Goal: Transaction & Acquisition: Subscribe to service/newsletter

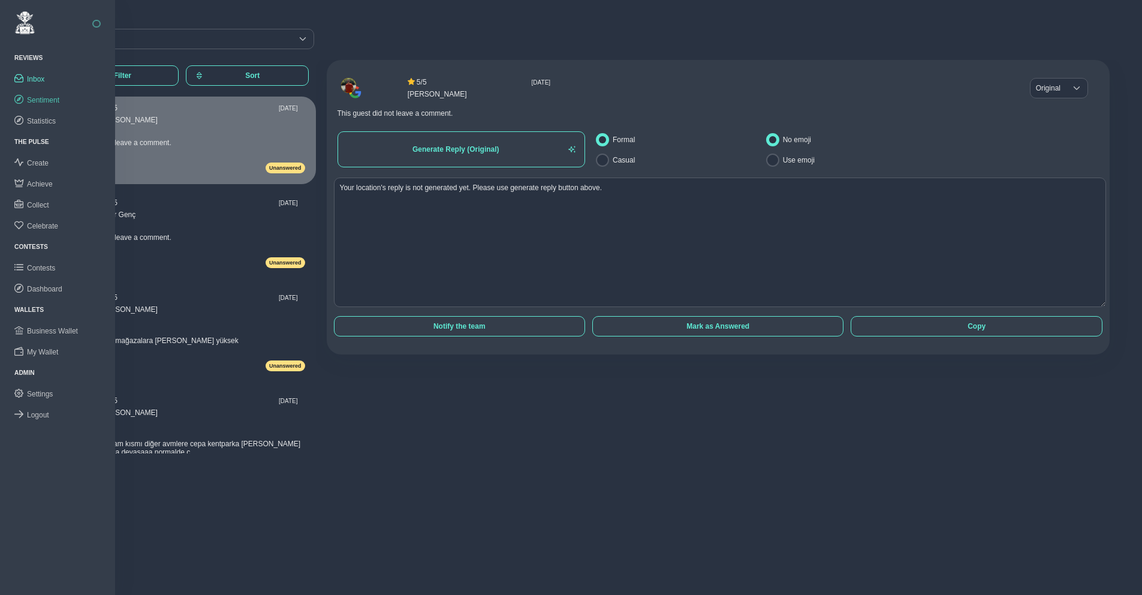
click at [39, 96] on span "Sentiment" at bounding box center [43, 100] width 32 height 8
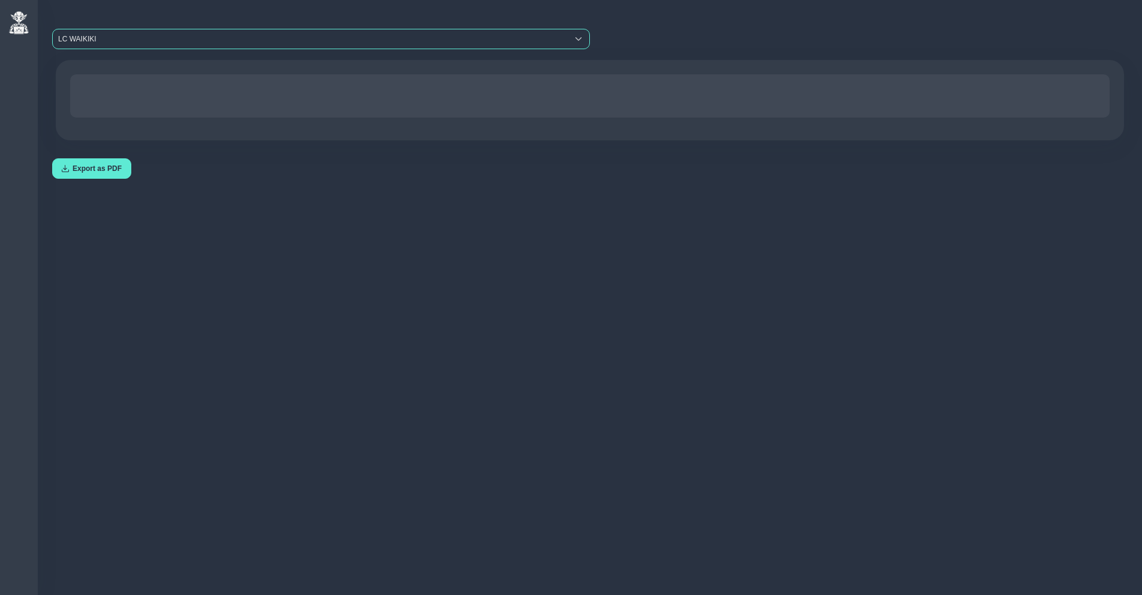
click at [146, 40] on div "LC WAIKIKI" at bounding box center [310, 38] width 515 height 19
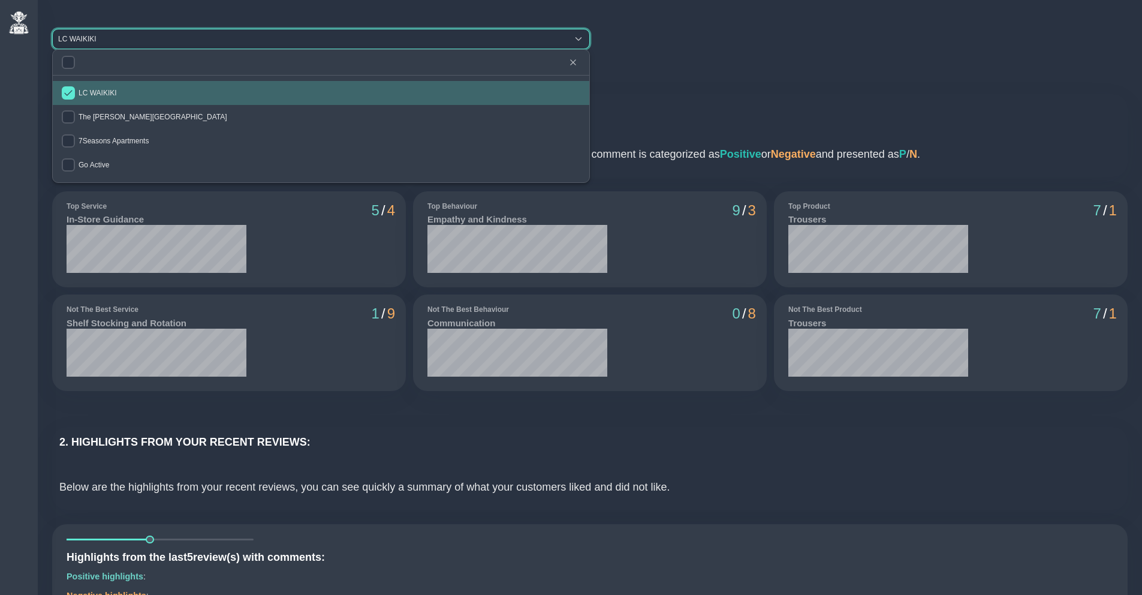
click at [93, 95] on span "LC WAIKIKI" at bounding box center [98, 93] width 38 height 8
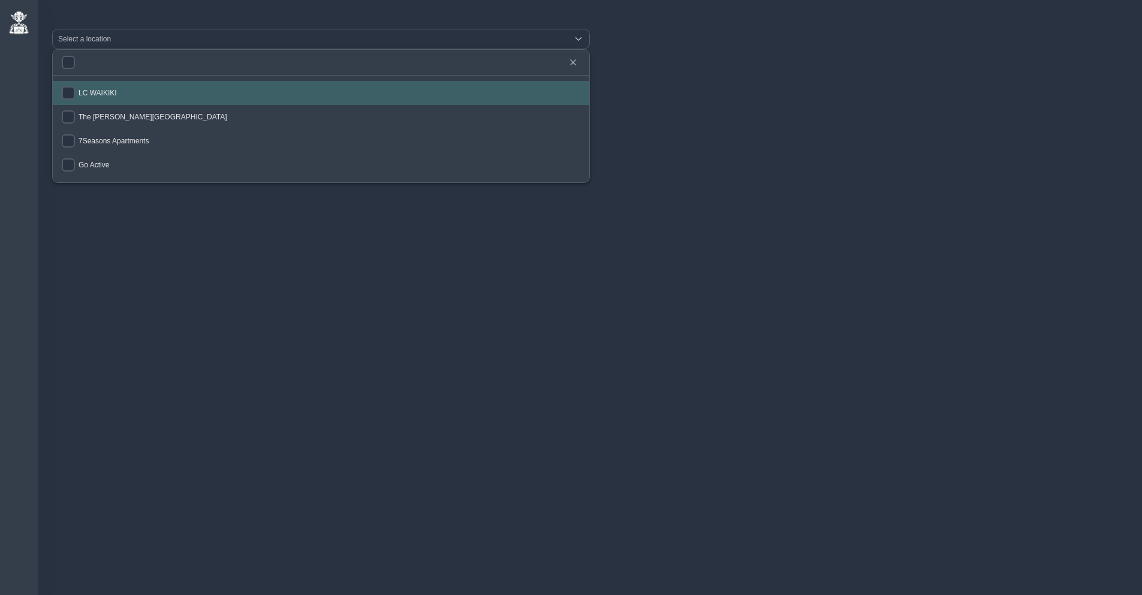
checkbox input "false"
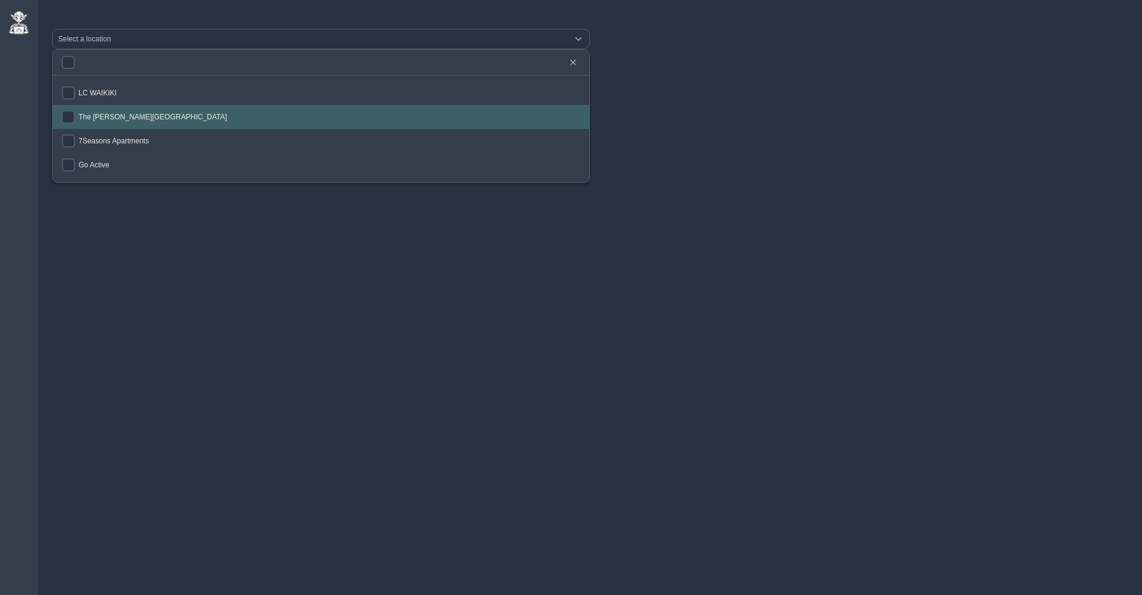
click at [94, 111] on li "The [PERSON_NAME][GEOGRAPHIC_DATA]" at bounding box center [321, 117] width 537 height 24
checkbox input "true"
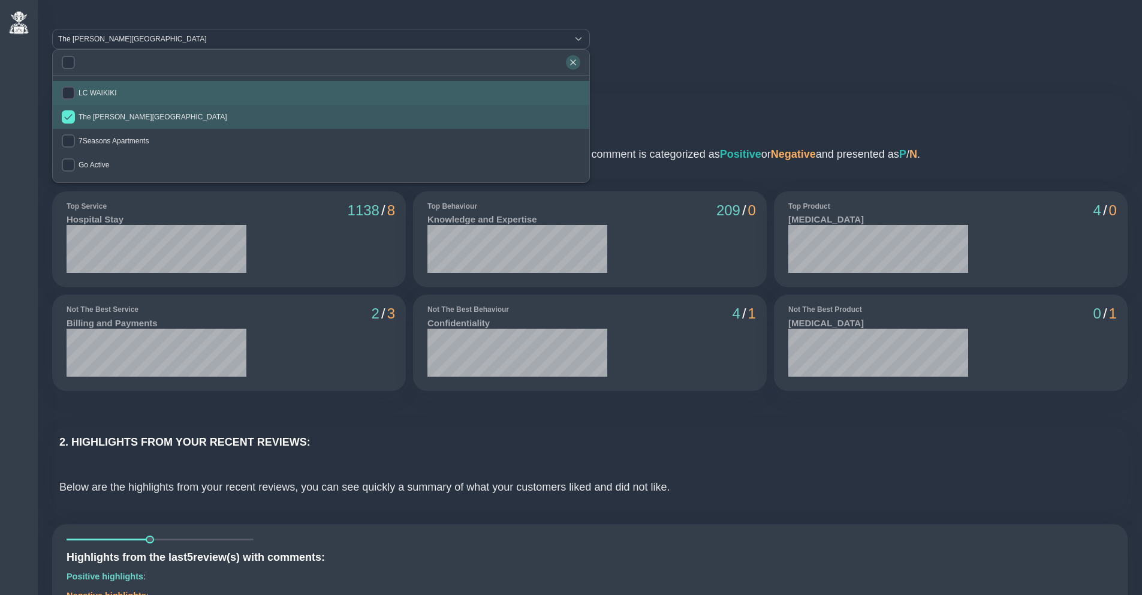
click at [576, 59] on icon "button" at bounding box center [572, 61] width 5 height 5
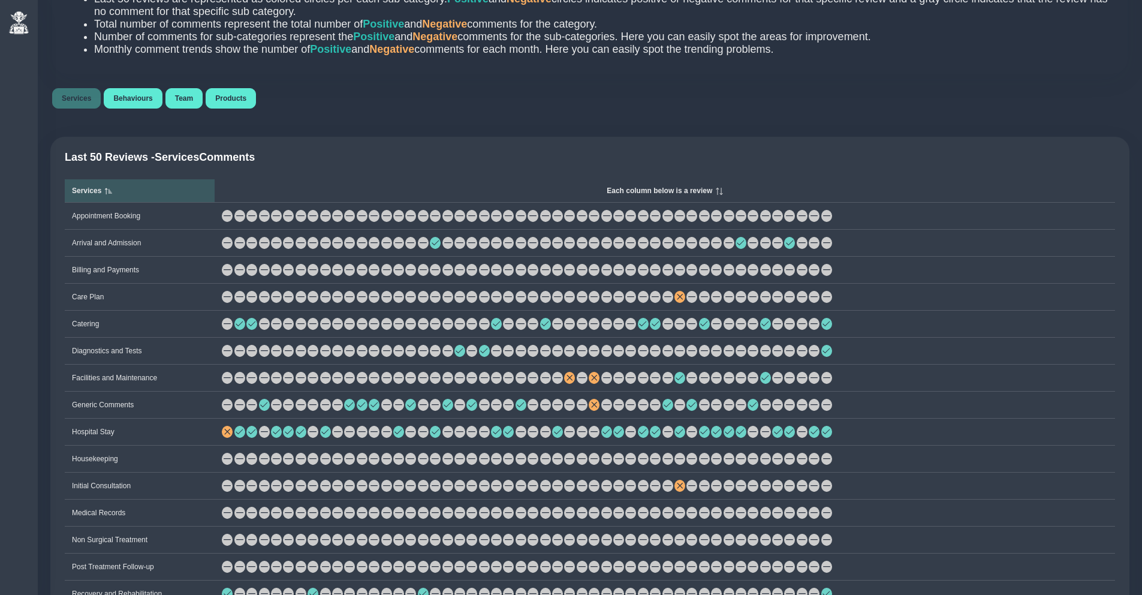
scroll to position [738, 0]
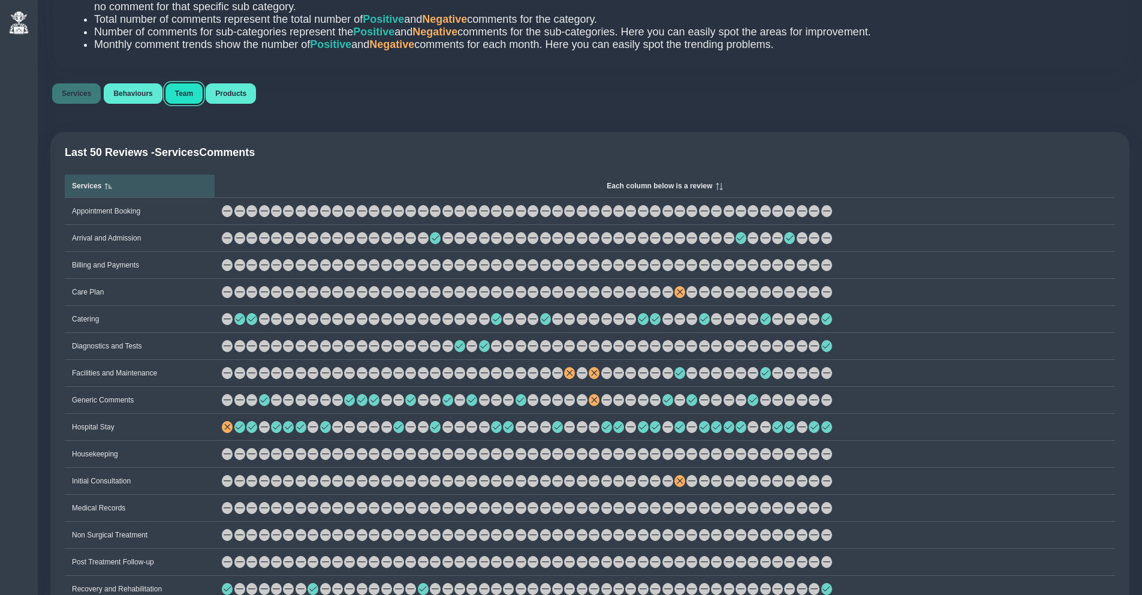
click at [193, 97] on span "Team" at bounding box center [184, 93] width 18 height 8
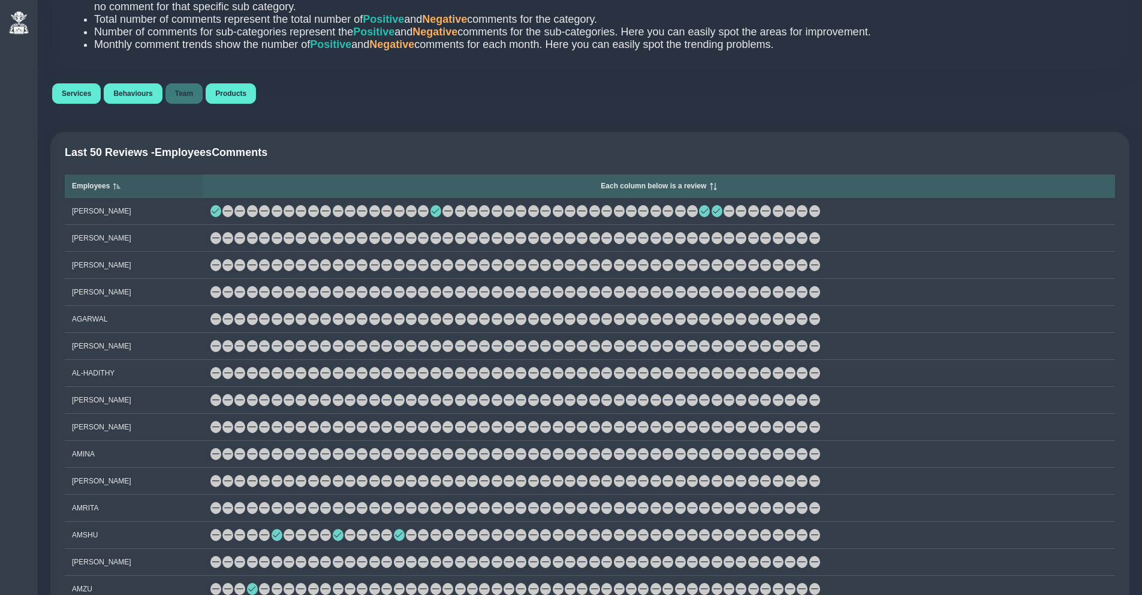
click at [630, 190] on span "Each column below is a review" at bounding box center [654, 186] width 106 height 8
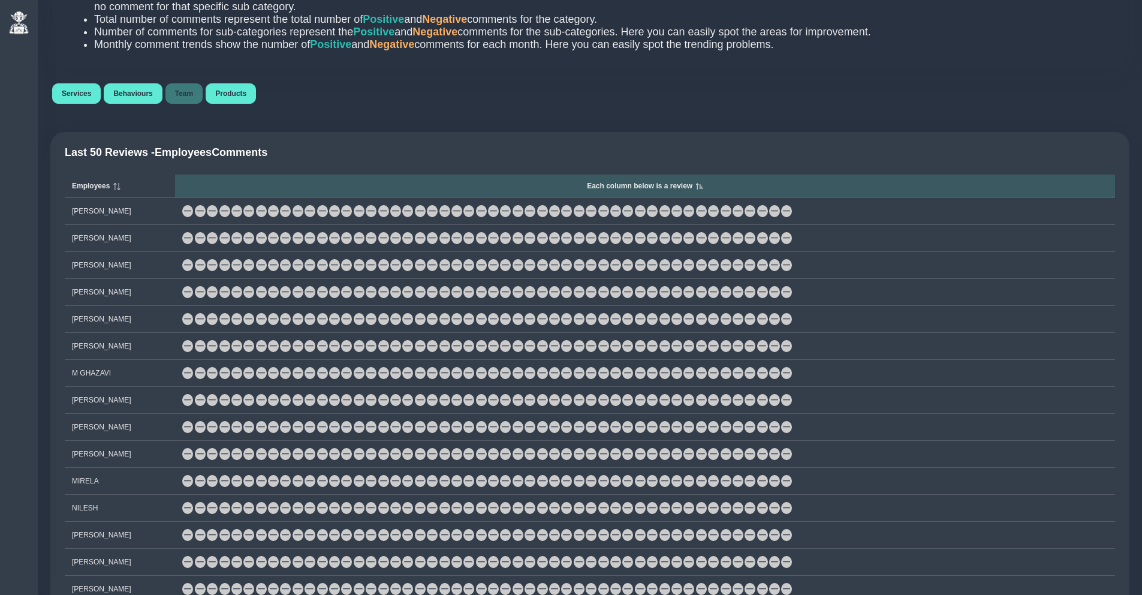
click at [669, 190] on span "Each column below is a review" at bounding box center [640, 186] width 106 height 8
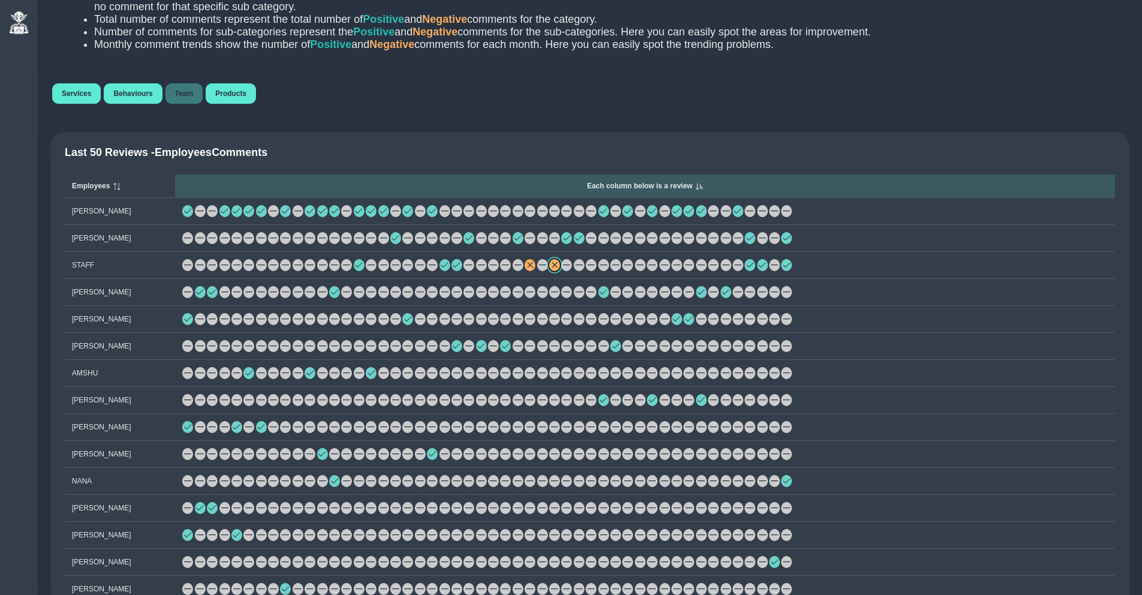
click at [558, 267] on span at bounding box center [554, 264] width 7 height 7
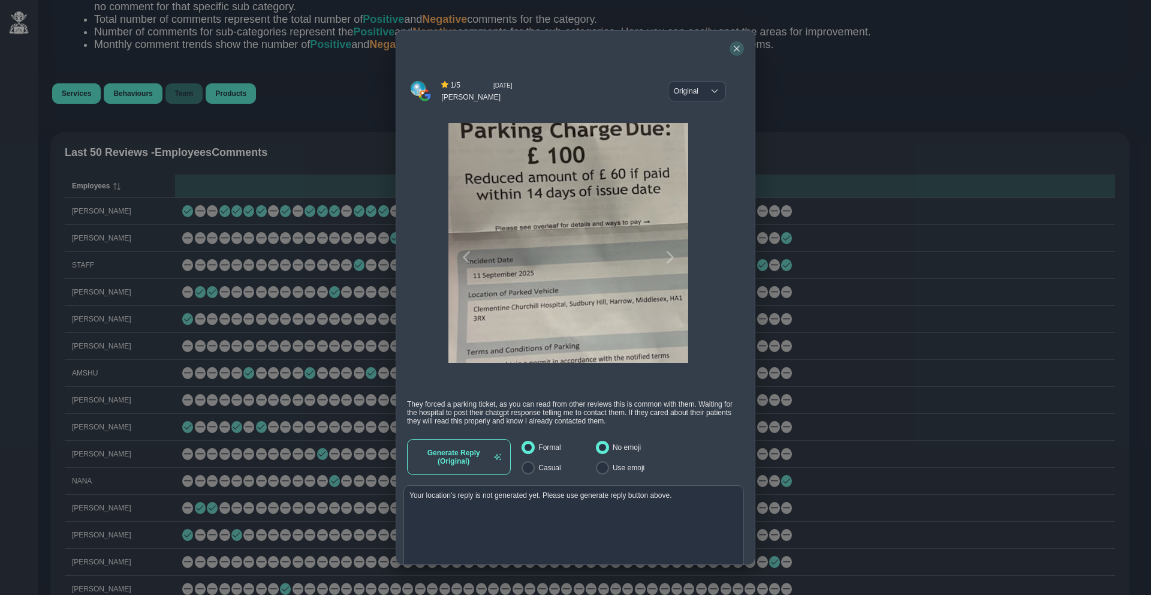
click at [734, 46] on icon "button" at bounding box center [736, 48] width 5 height 5
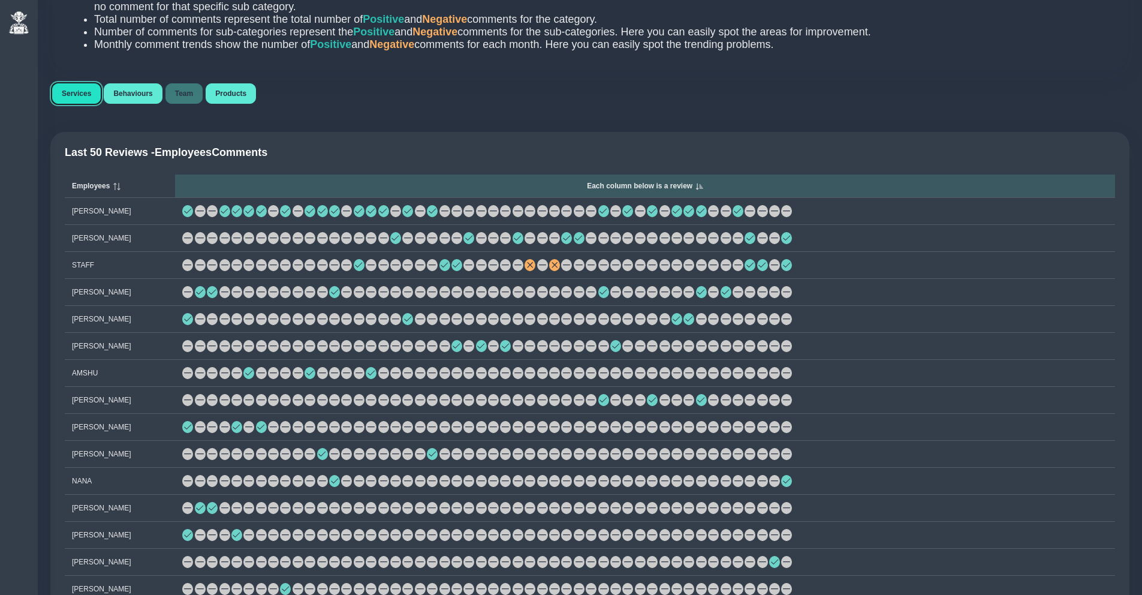
click at [81, 96] on span "Services" at bounding box center [76, 93] width 29 height 8
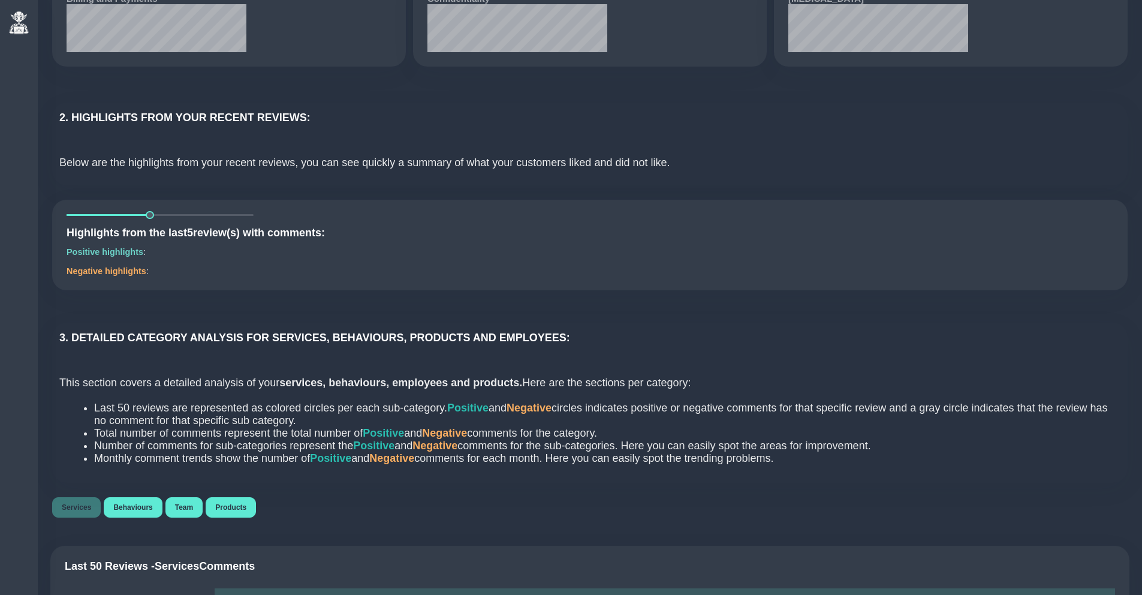
scroll to position [382, 0]
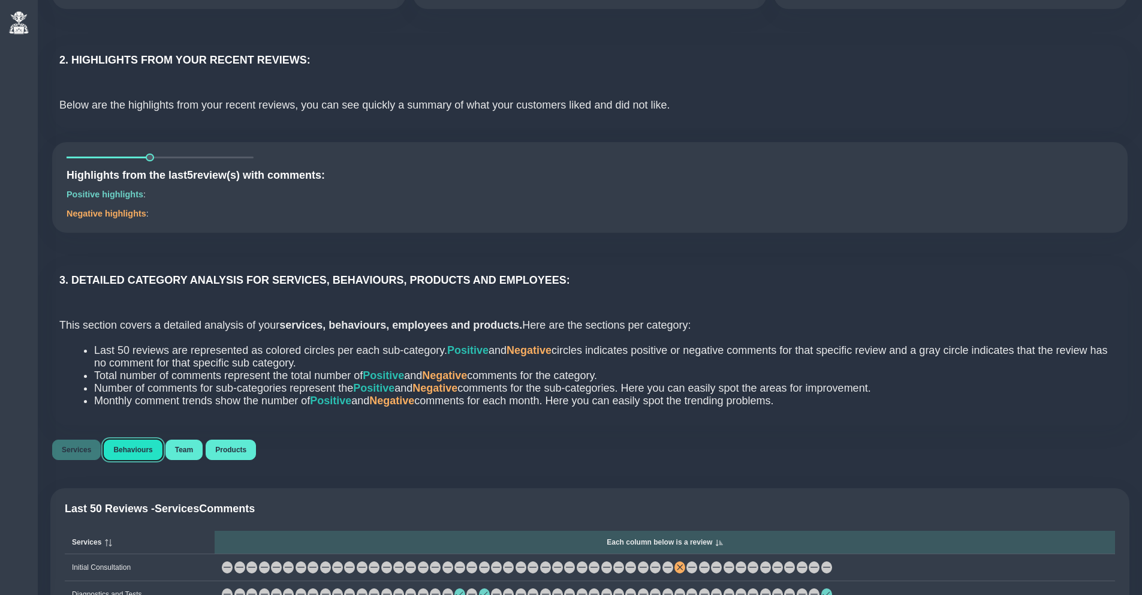
click at [143, 450] on span "Behaviours" at bounding box center [132, 449] width 39 height 8
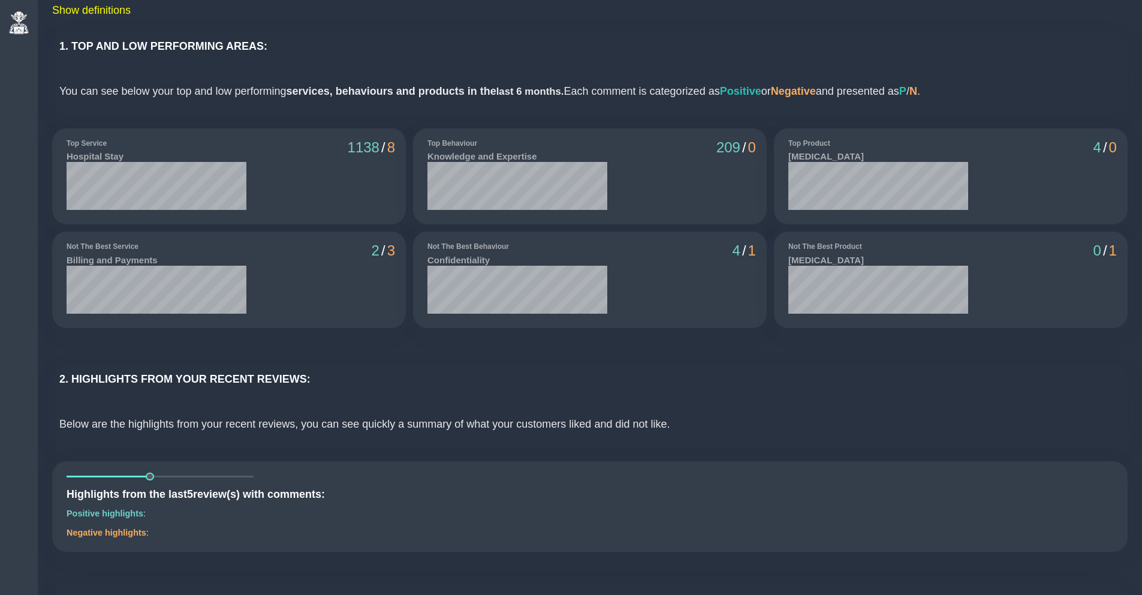
scroll to position [0, 0]
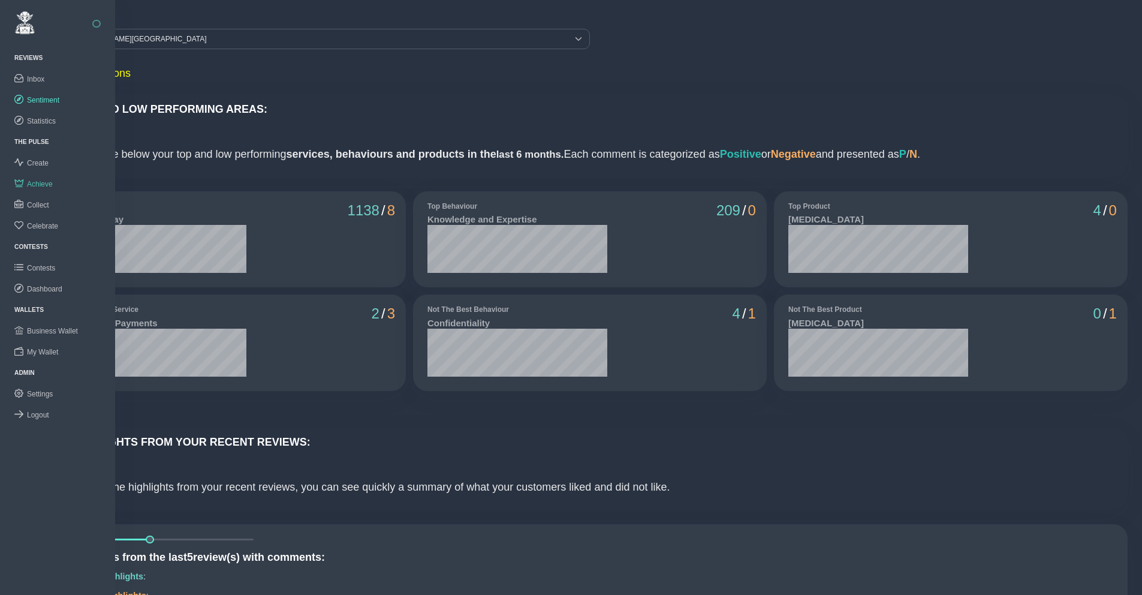
click at [38, 182] on span "Achieve" at bounding box center [40, 184] width 26 height 8
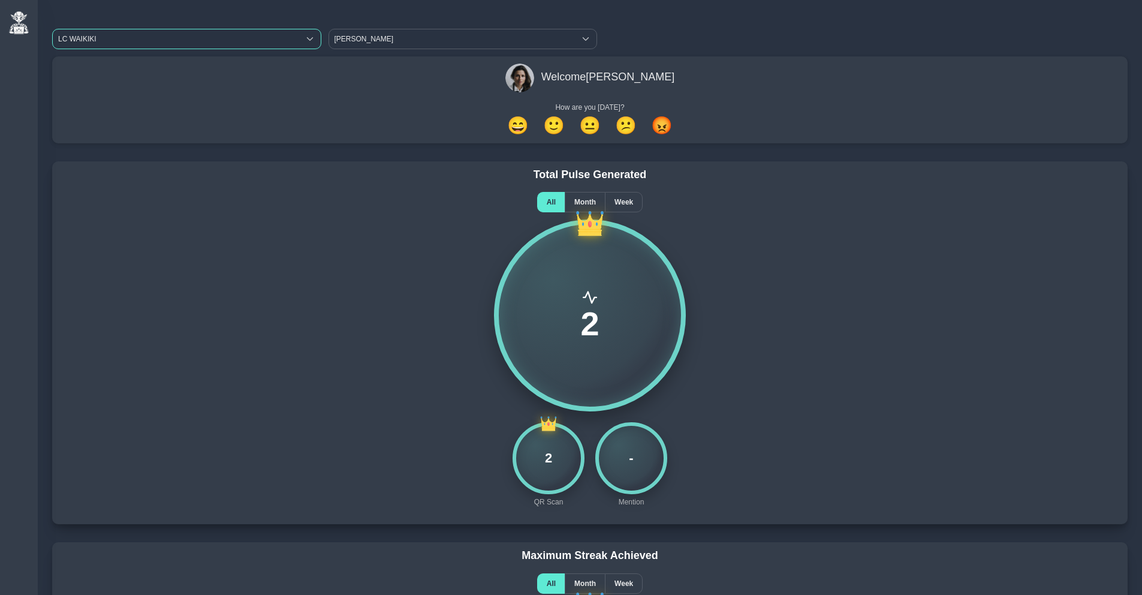
click at [216, 38] on span "LC WAIKIKI" at bounding box center [176, 38] width 246 height 19
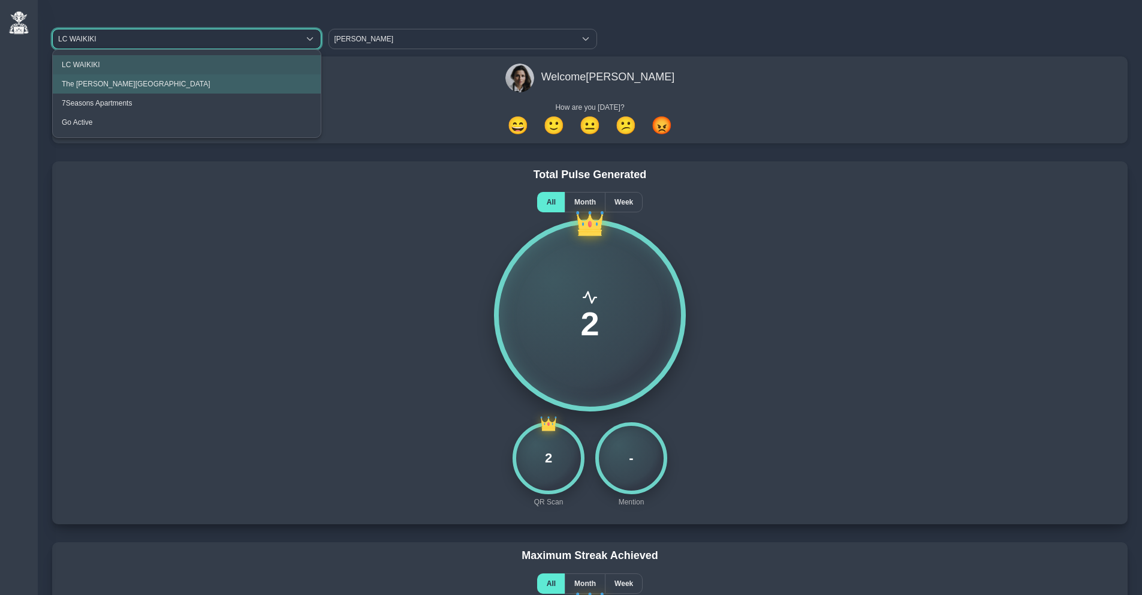
click at [200, 79] on li "The [PERSON_NAME][GEOGRAPHIC_DATA]" at bounding box center [187, 83] width 268 height 19
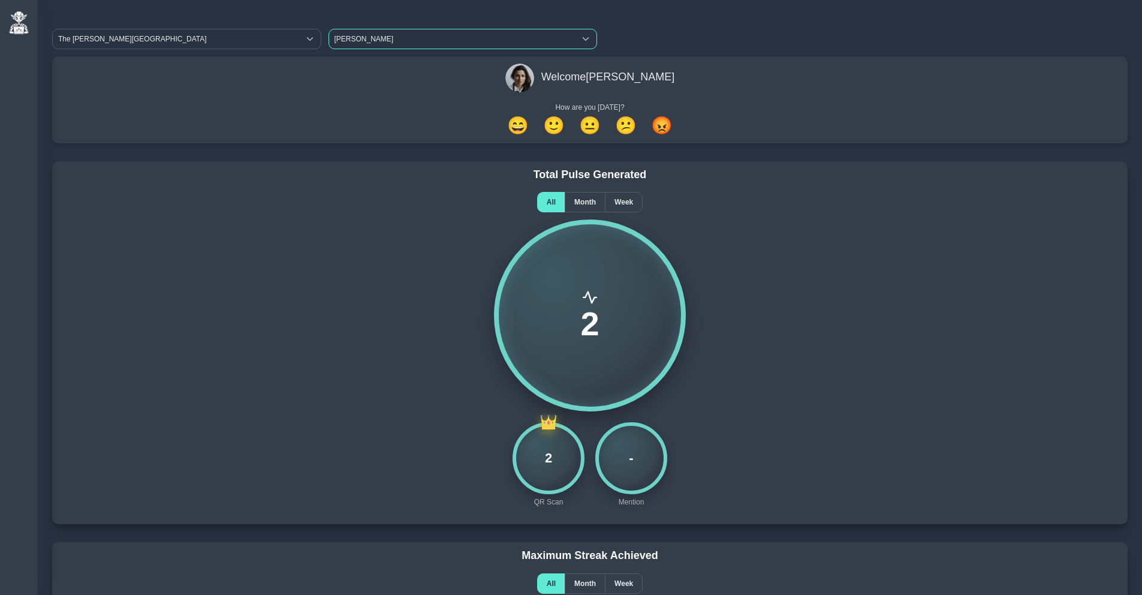
click at [401, 37] on span "[PERSON_NAME]" at bounding box center [452, 38] width 246 height 19
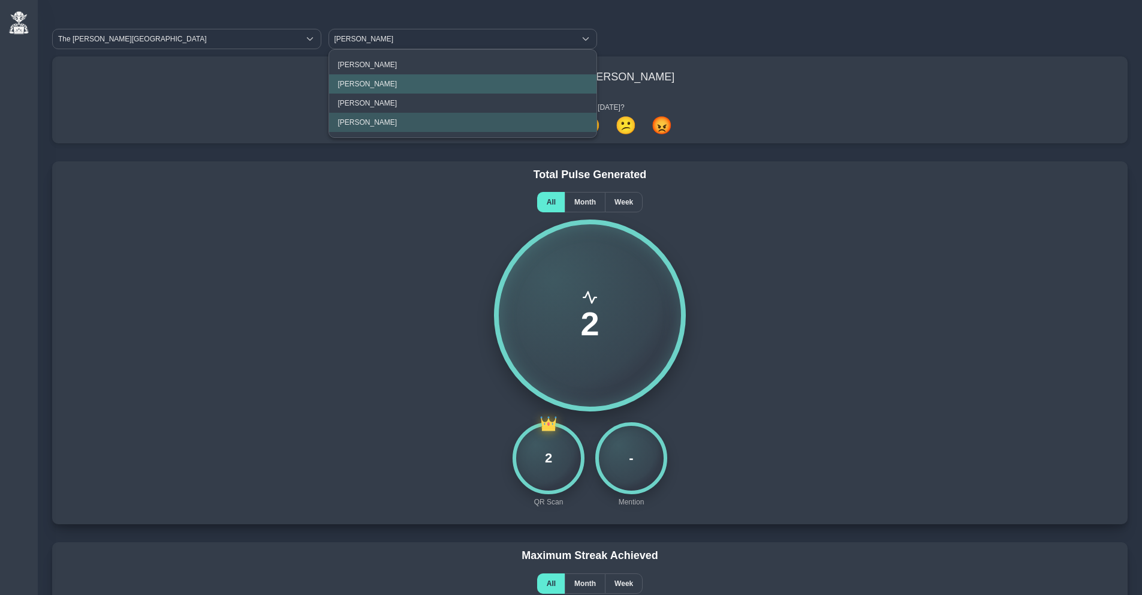
click at [373, 85] on span "[PERSON_NAME]" at bounding box center [367, 84] width 59 height 8
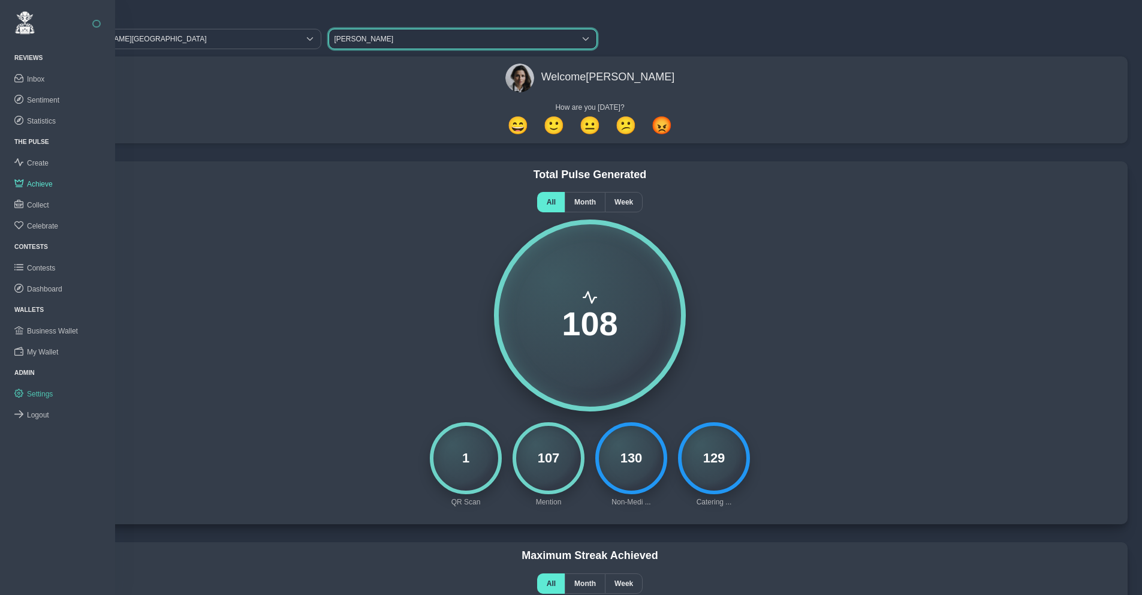
click at [46, 397] on link "Settings" at bounding box center [57, 393] width 115 height 21
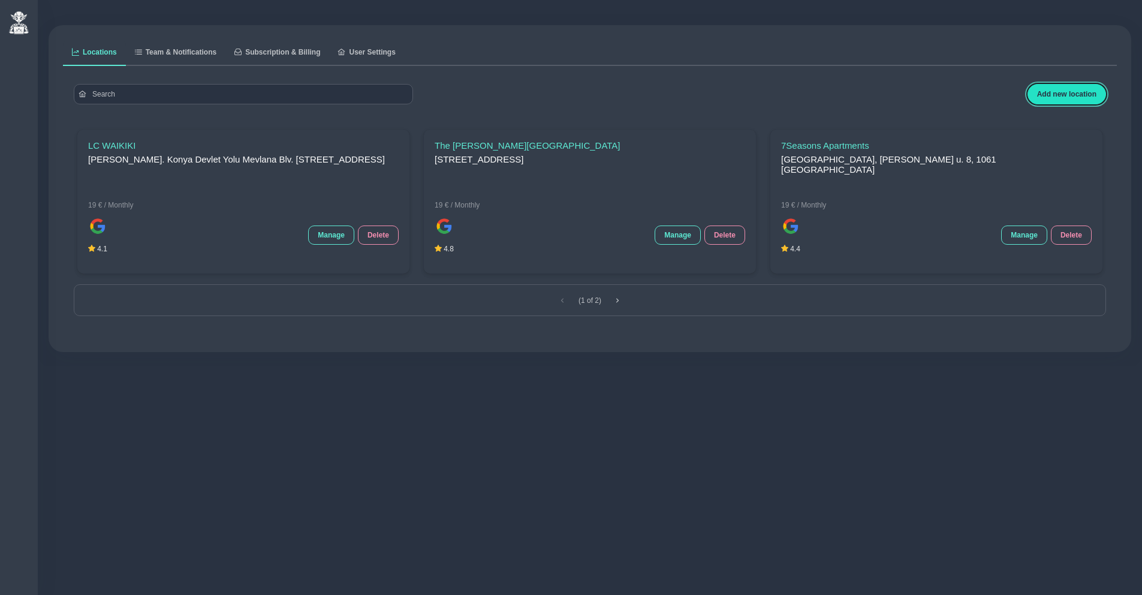
click at [1051, 92] on span "Add new location" at bounding box center [1066, 94] width 59 height 8
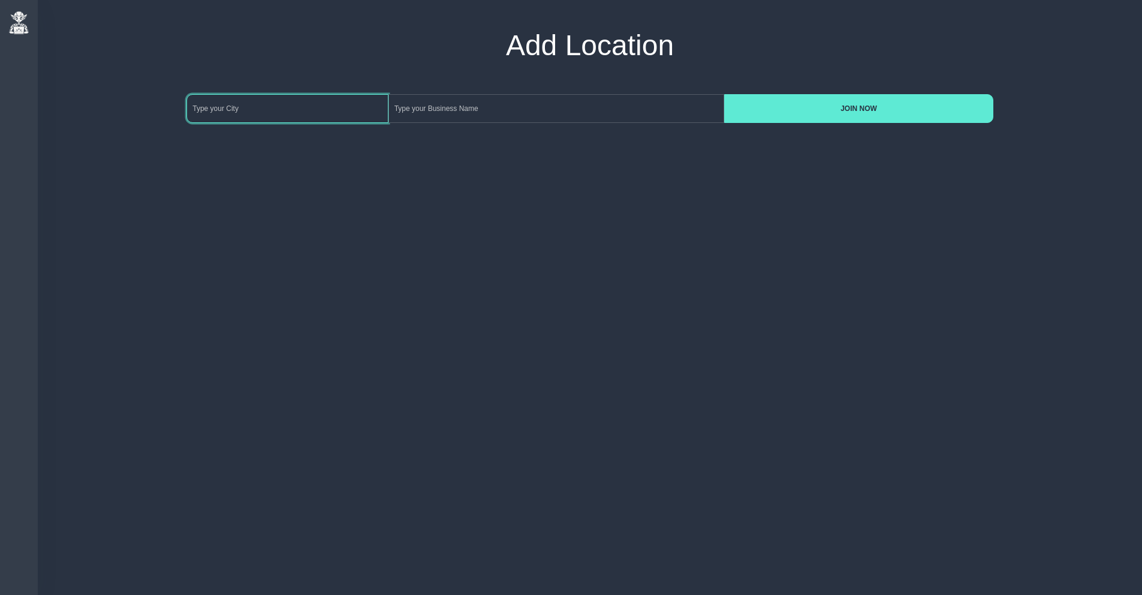
click at [324, 115] on input at bounding box center [286, 108] width 201 height 29
type input "[GEOGRAPHIC_DATA]"
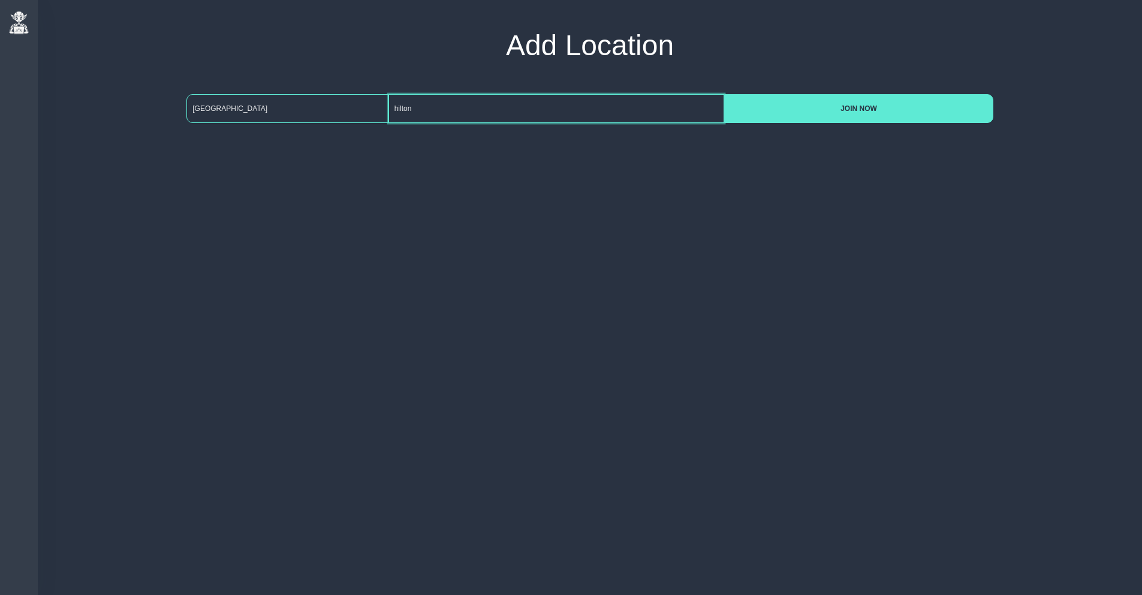
type input "hilton"
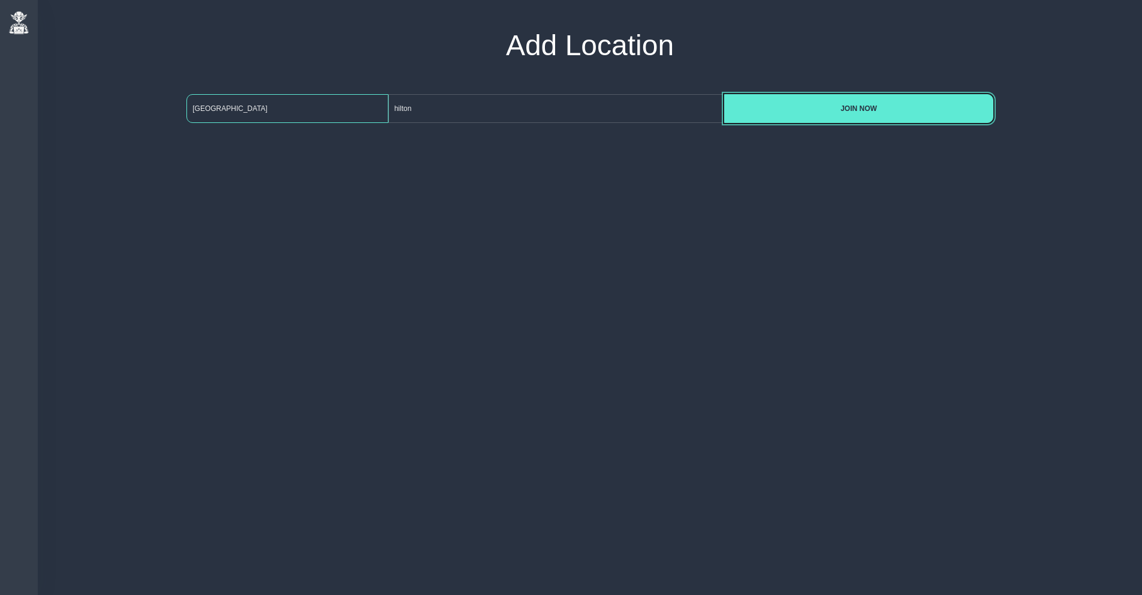
click at [724, 94] on button "JOIN NOW" at bounding box center [858, 108] width 269 height 29
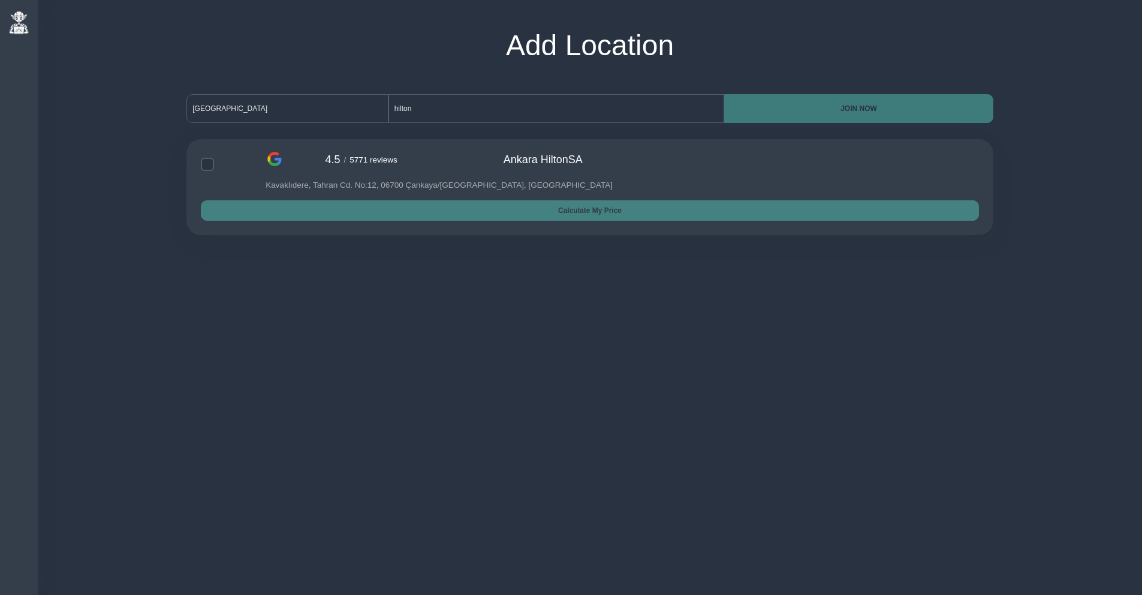
click at [350, 162] on span "5771 reviews" at bounding box center [374, 159] width 48 height 9
checkbox input "true"
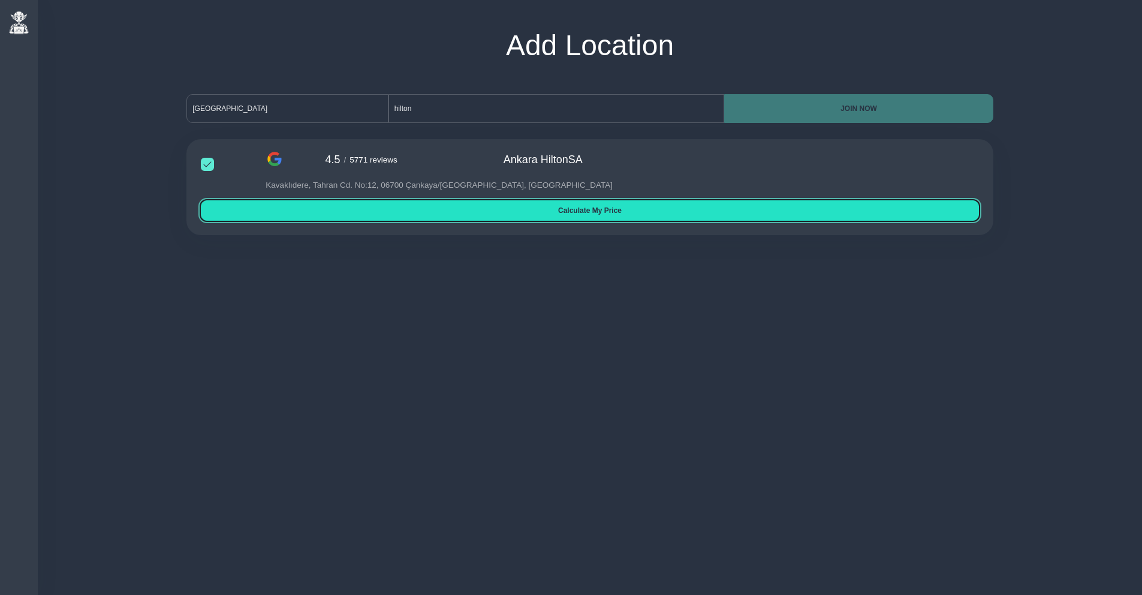
click at [584, 212] on span "Calculate My Price" at bounding box center [589, 210] width 759 height 8
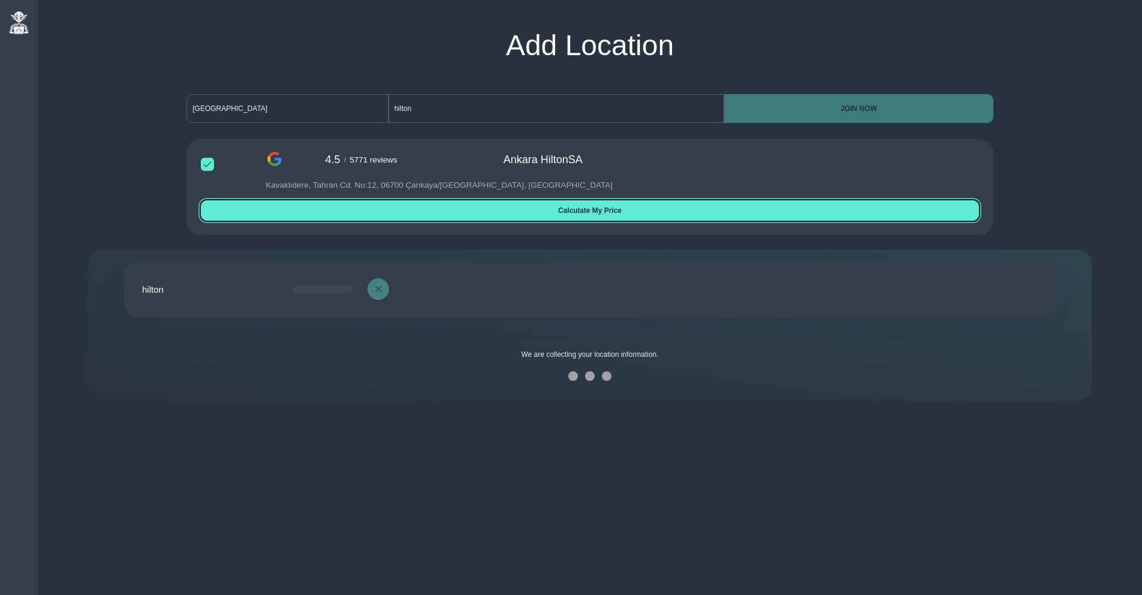
scroll to position [8, 0]
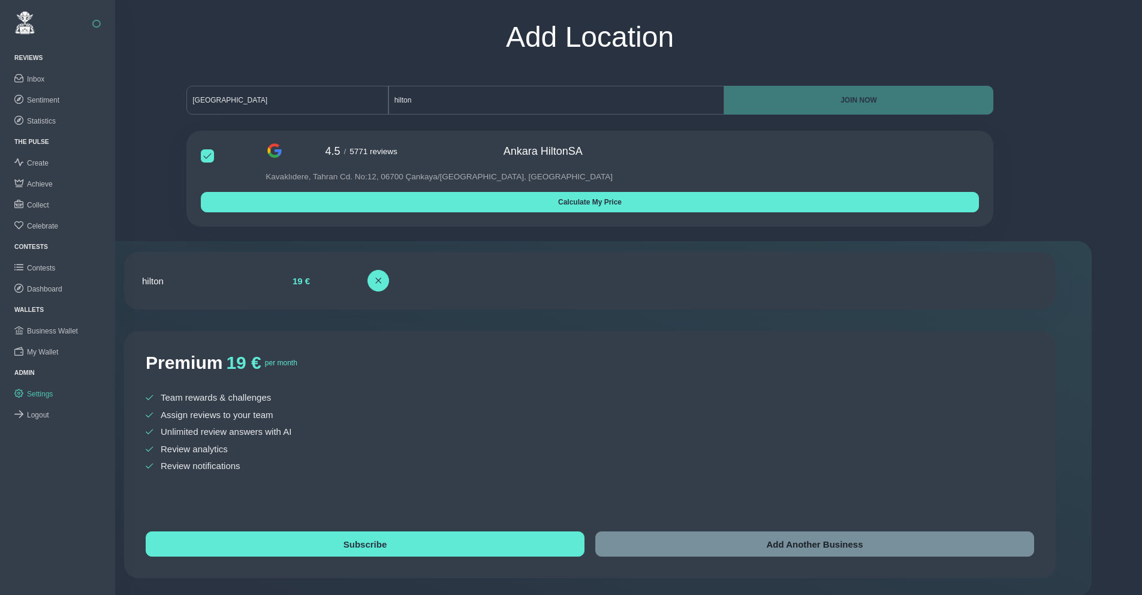
click at [38, 392] on span "Settings" at bounding box center [40, 394] width 26 height 8
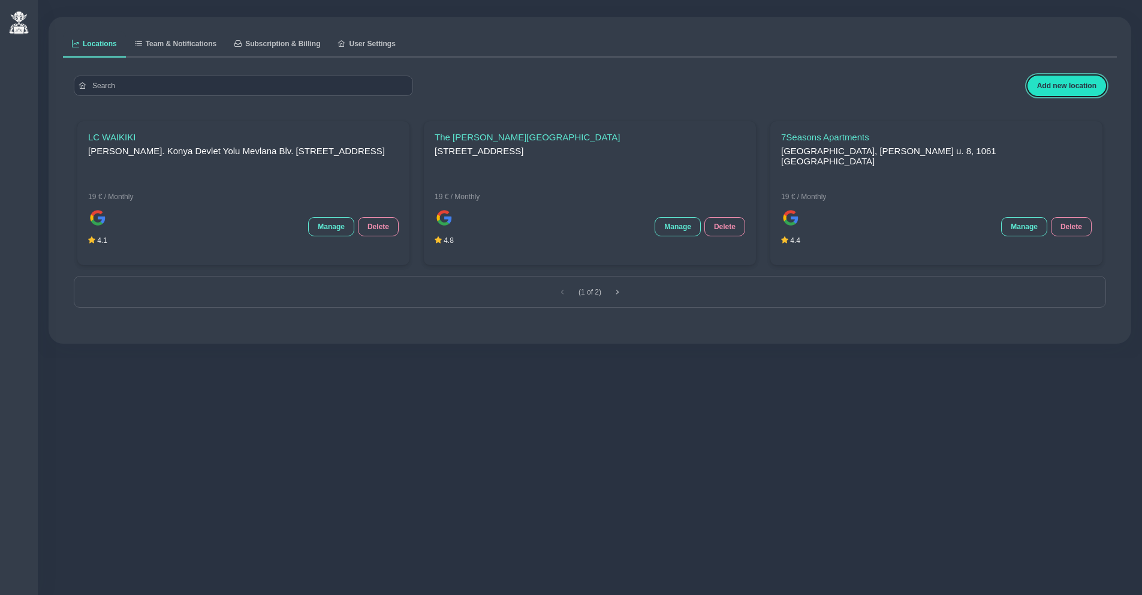
click at [1067, 89] on span "Add new location" at bounding box center [1066, 86] width 59 height 8
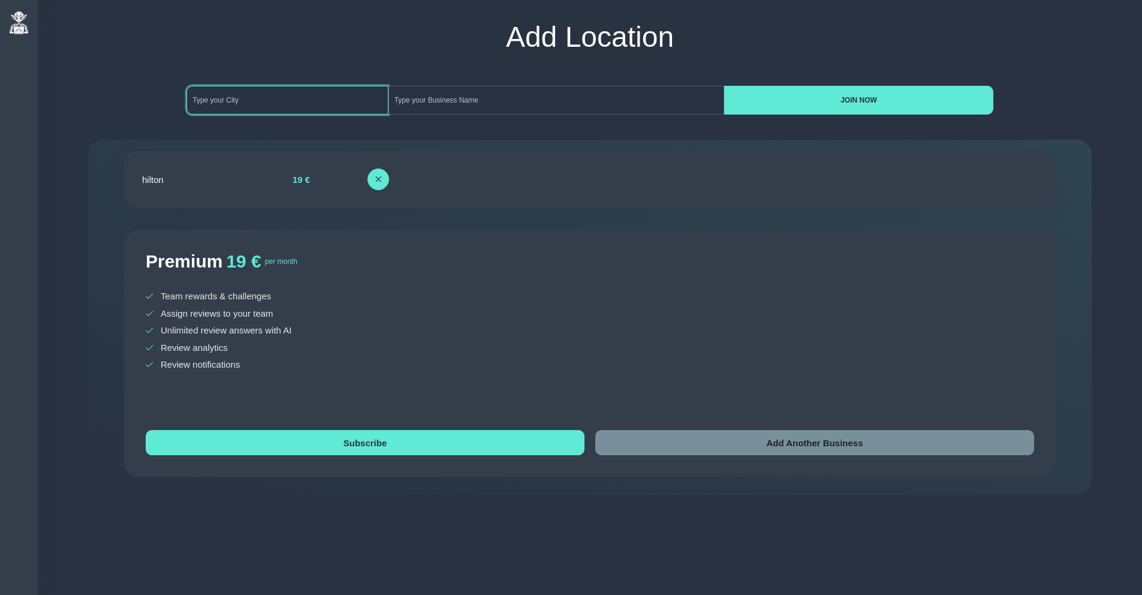
click at [287, 98] on input at bounding box center [286, 100] width 201 height 29
click at [378, 183] on span at bounding box center [378, 179] width 7 height 7
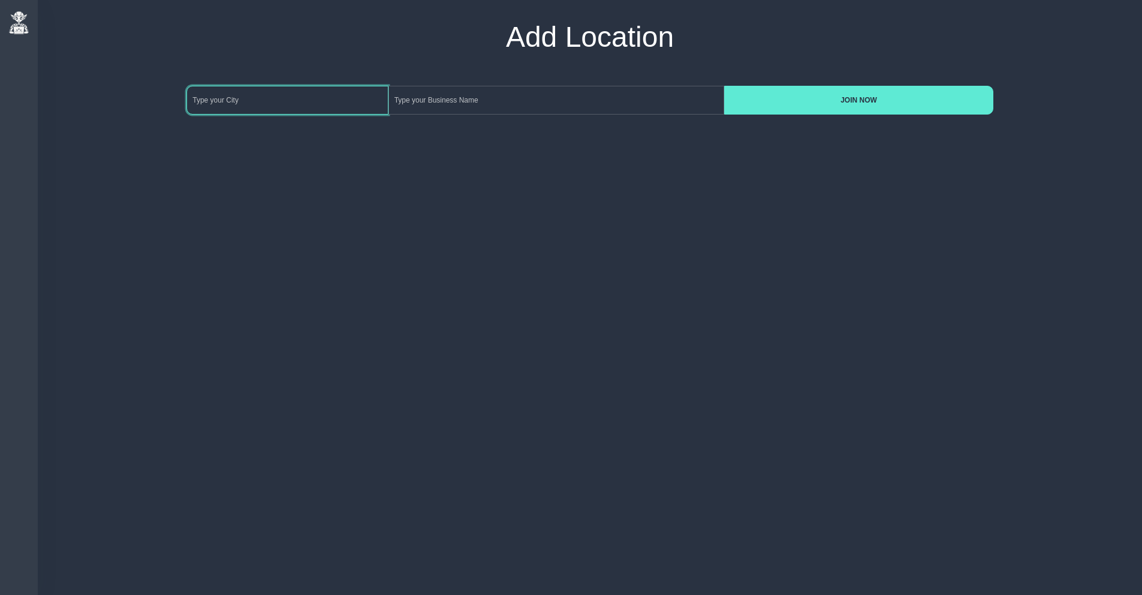
click at [260, 107] on input at bounding box center [286, 100] width 201 height 29
type input "[GEOGRAPHIC_DATA]"
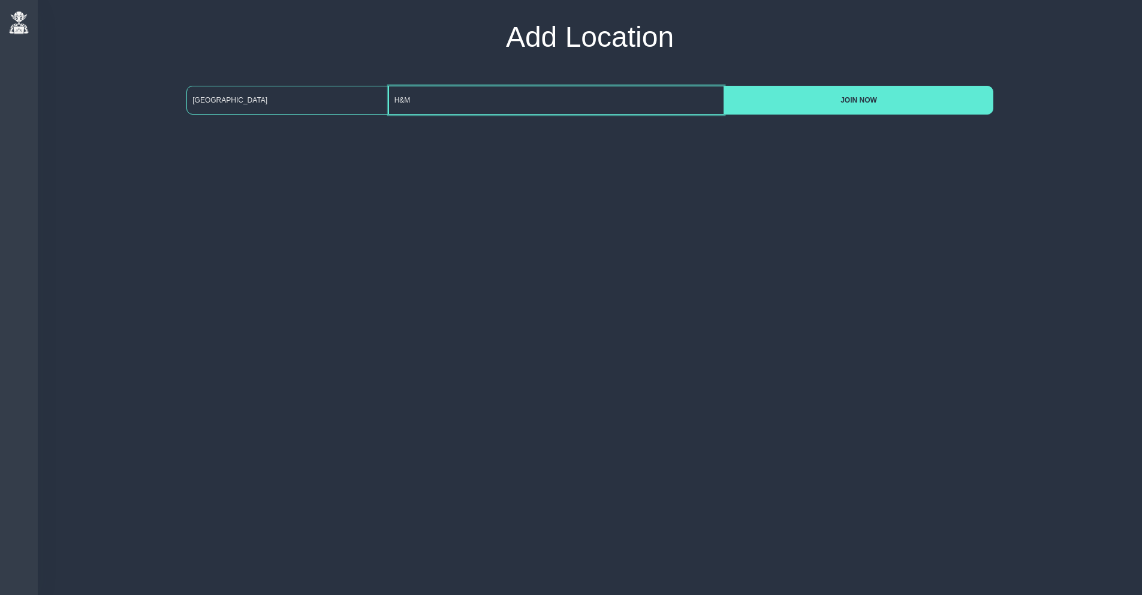
type input "H&M"
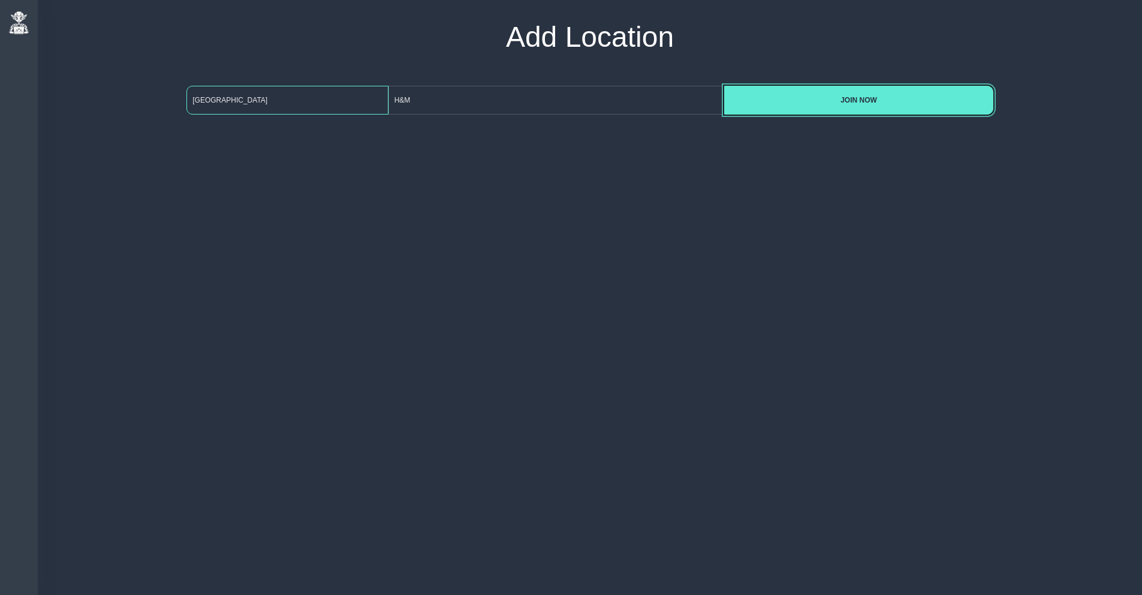
click at [724, 86] on button "JOIN NOW" at bounding box center [858, 100] width 269 height 29
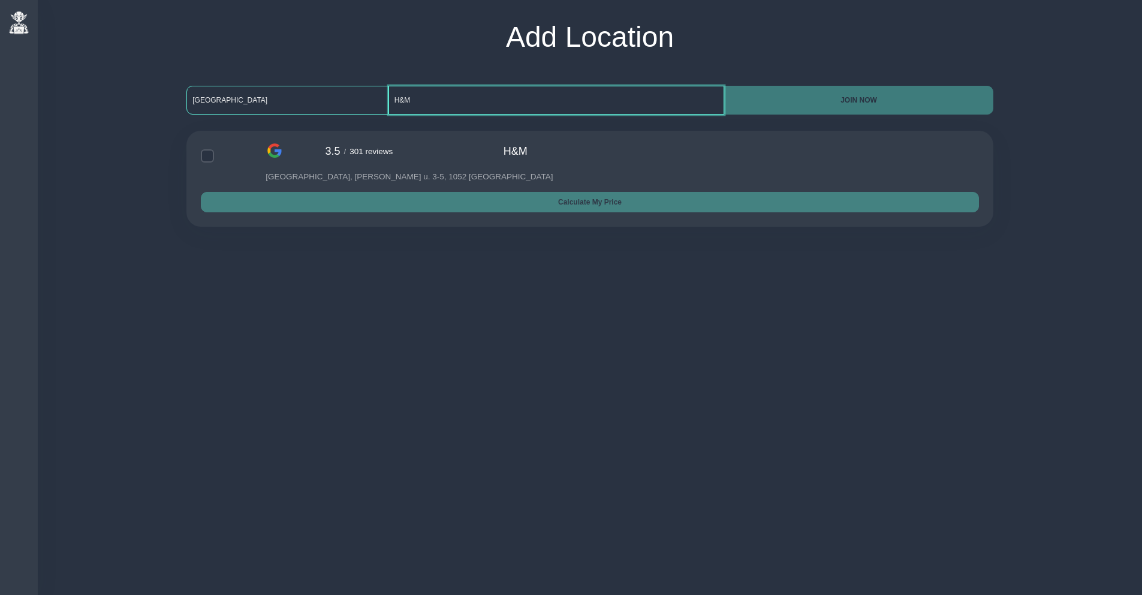
drag, startPoint x: 432, startPoint y: 103, endPoint x: 376, endPoint y: 100, distance: 55.8
click at [376, 100] on div "budapest H&M JOIN NOW" at bounding box center [589, 100] width 807 height 29
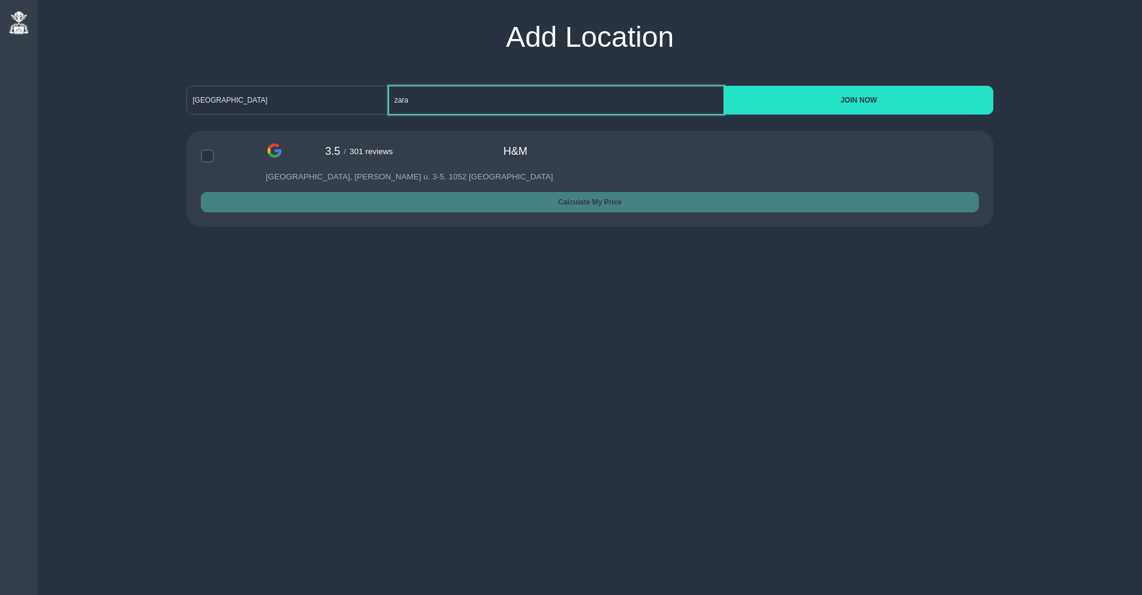
type input "zara"
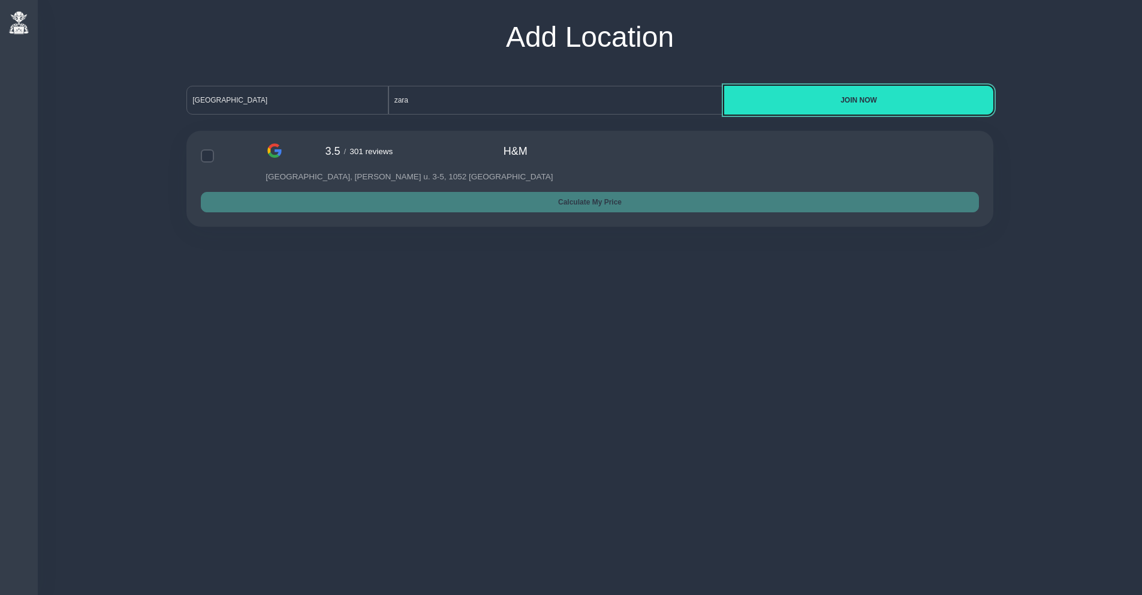
click at [806, 99] on span "JOIN NOW" at bounding box center [858, 100] width 249 height 8
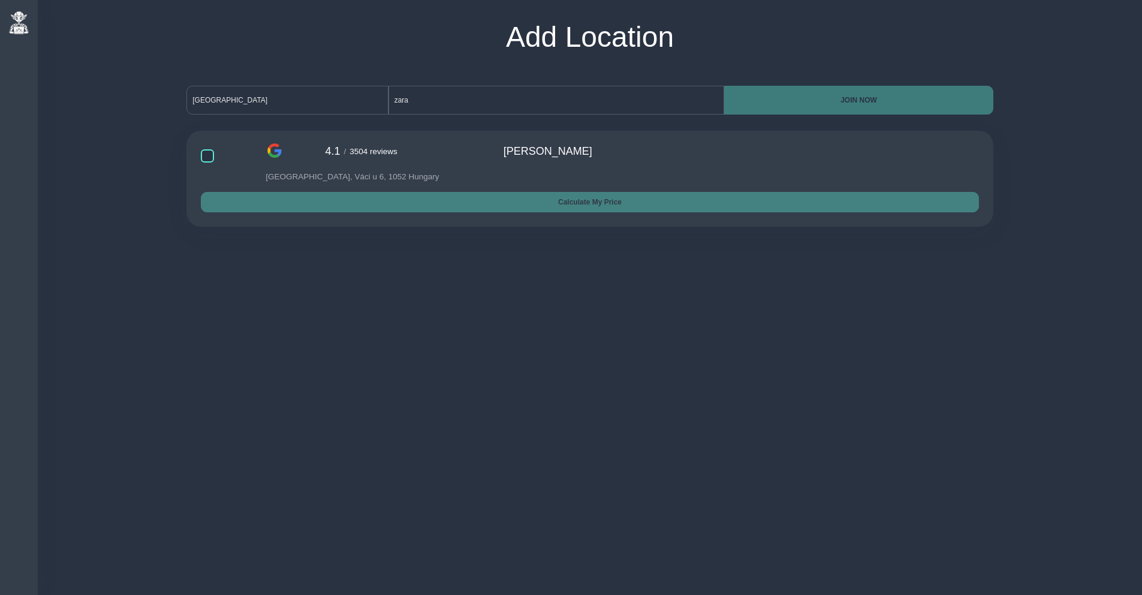
click at [207, 154] on input "checkbox" at bounding box center [233, 155] width 65 height 13
checkbox input "true"
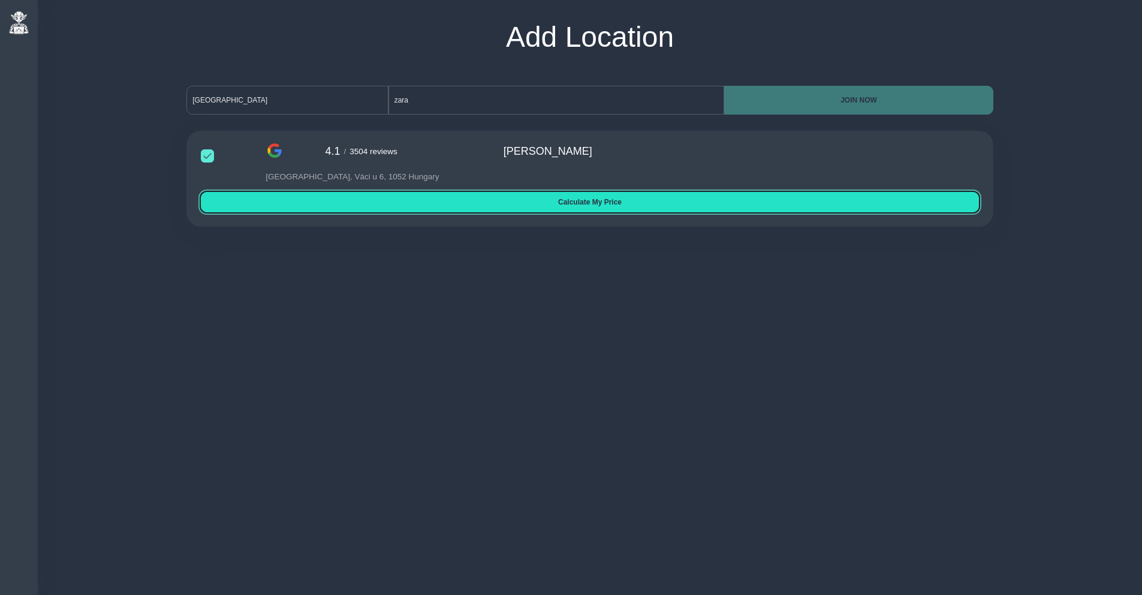
click at [576, 205] on span "Calculate My Price" at bounding box center [589, 202] width 759 height 8
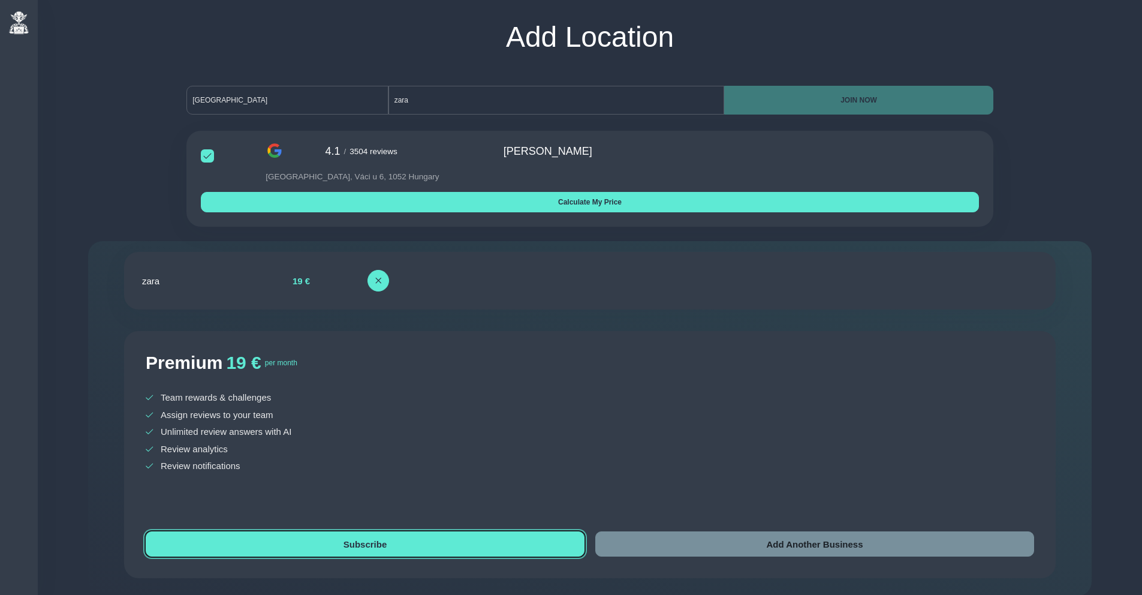
click at [354, 556] on button "Subscribe" at bounding box center [365, 543] width 439 height 25
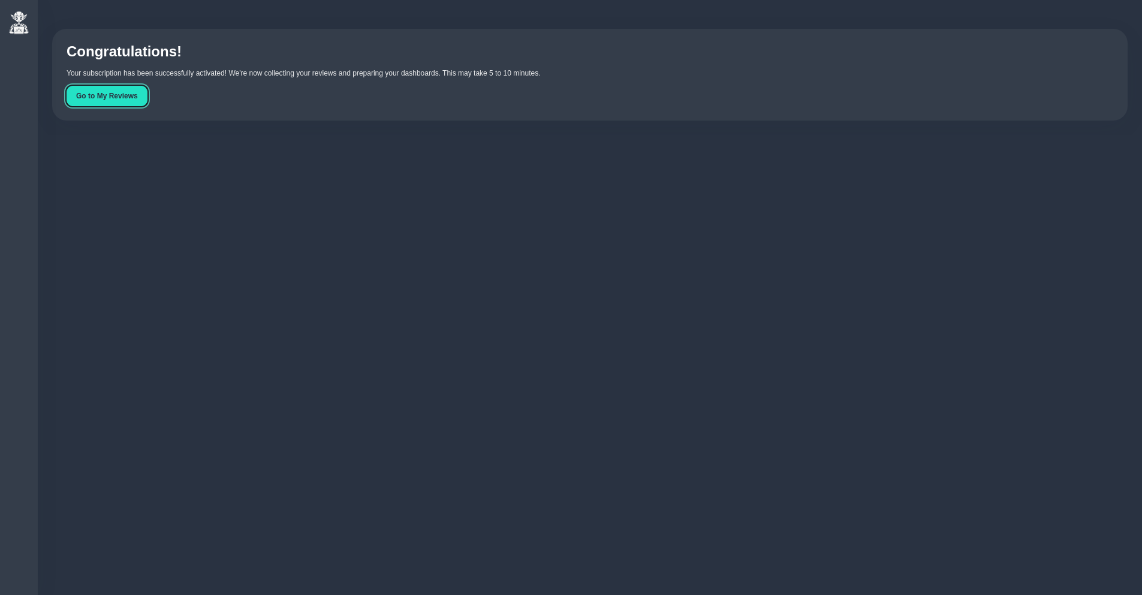
click at [109, 95] on span "Go to My Reviews" at bounding box center [107, 96] width 62 height 8
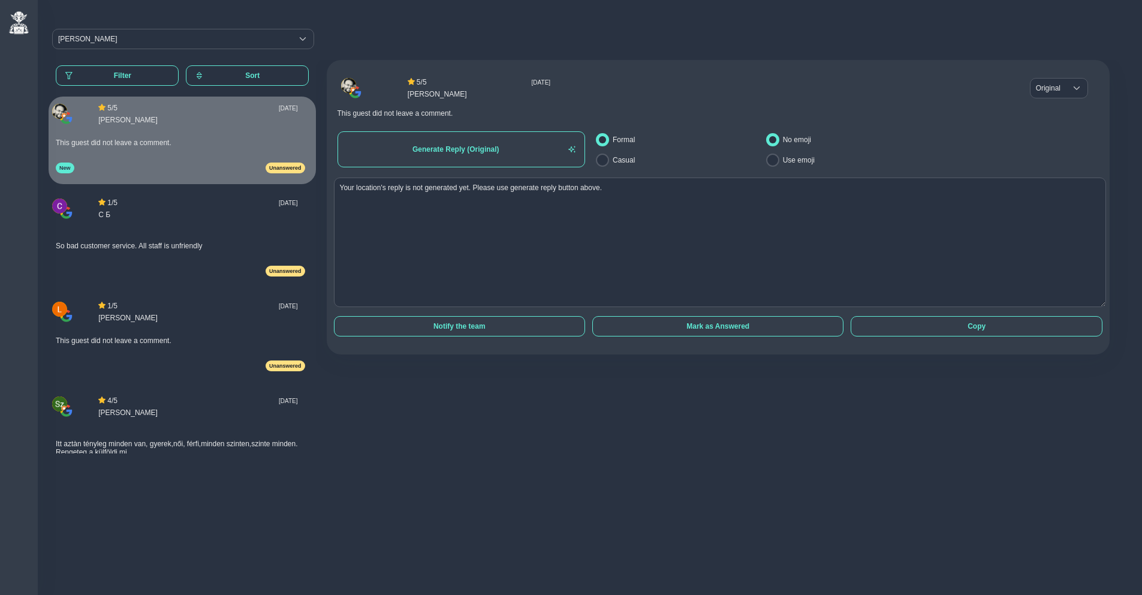
click at [396, 28] on div "ZARA ZARA" at bounding box center [590, 44] width 1083 height 38
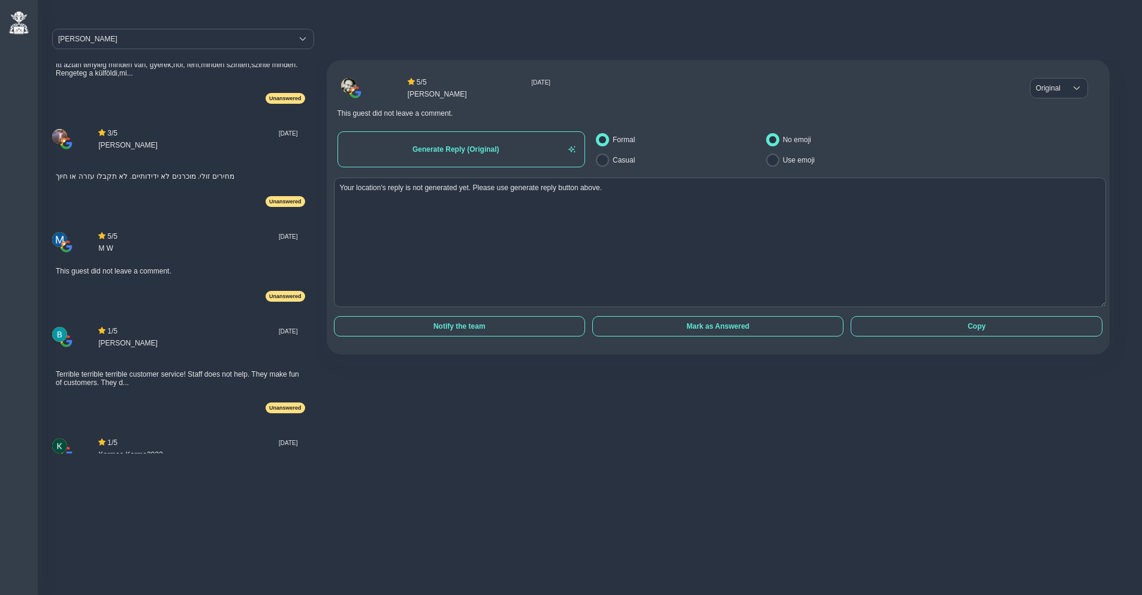
scroll to position [508, 0]
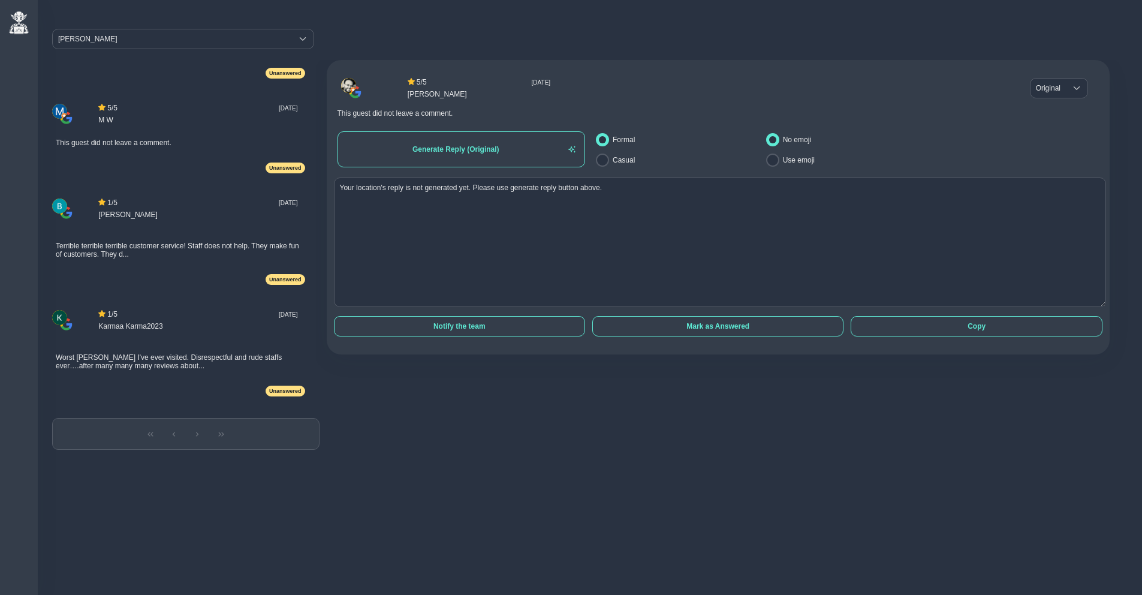
click at [248, 437] on div at bounding box center [185, 434] width 267 height 32
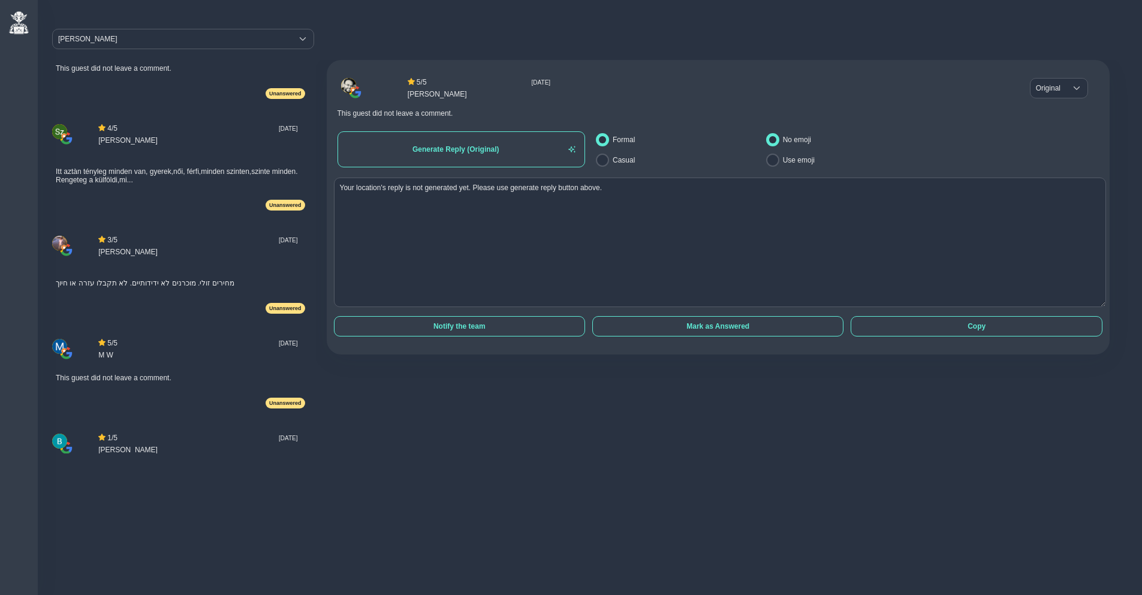
scroll to position [0, 0]
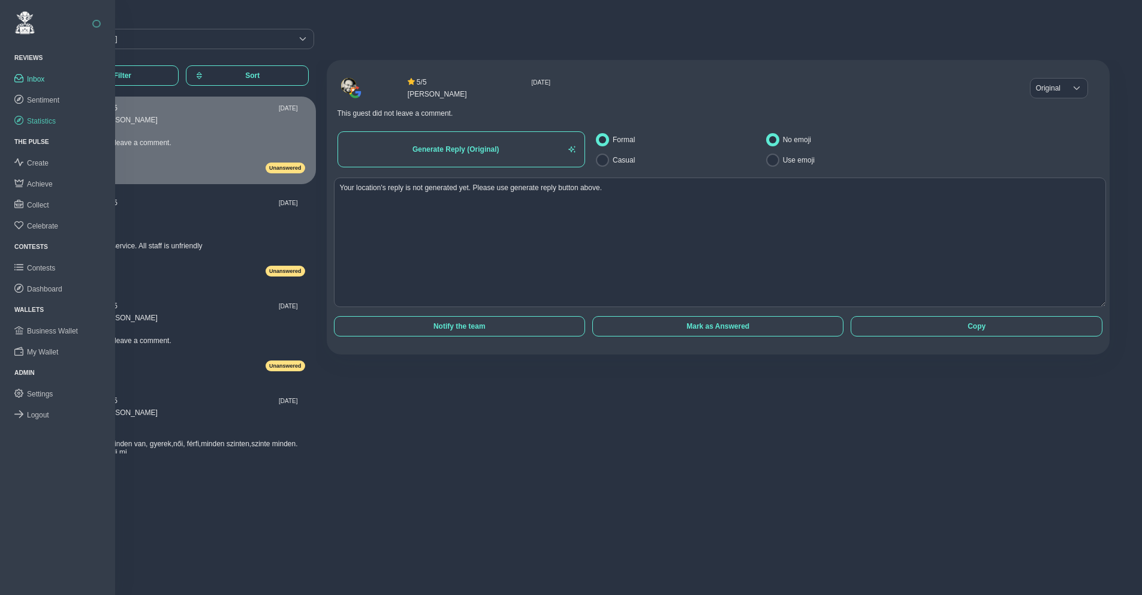
click at [48, 120] on span "Statistics" at bounding box center [41, 121] width 29 height 8
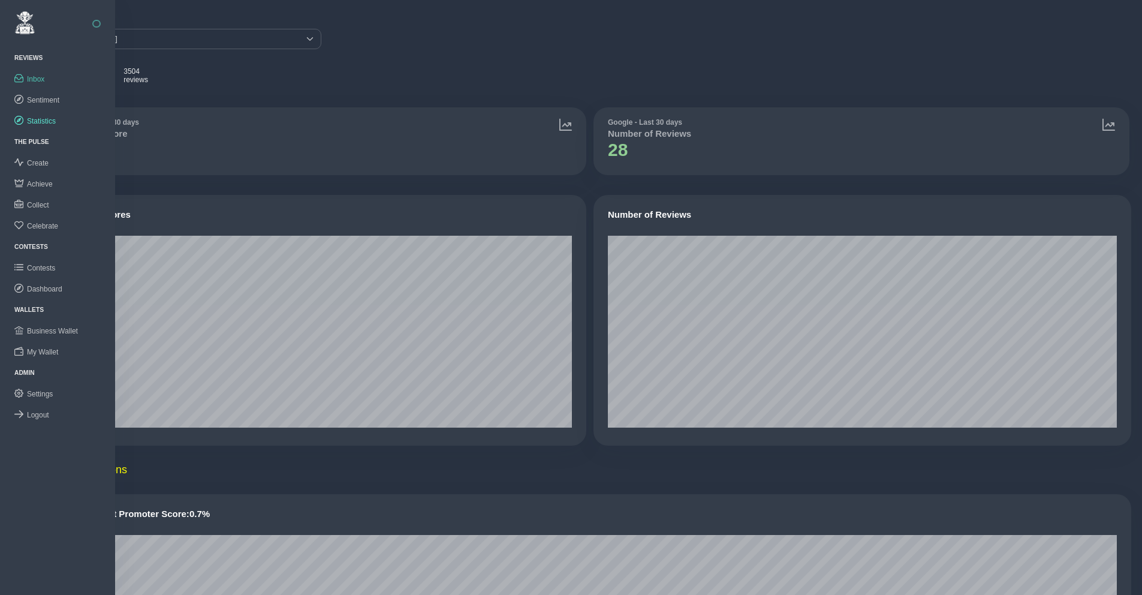
click at [36, 77] on span "Inbox" at bounding box center [35, 79] width 17 height 8
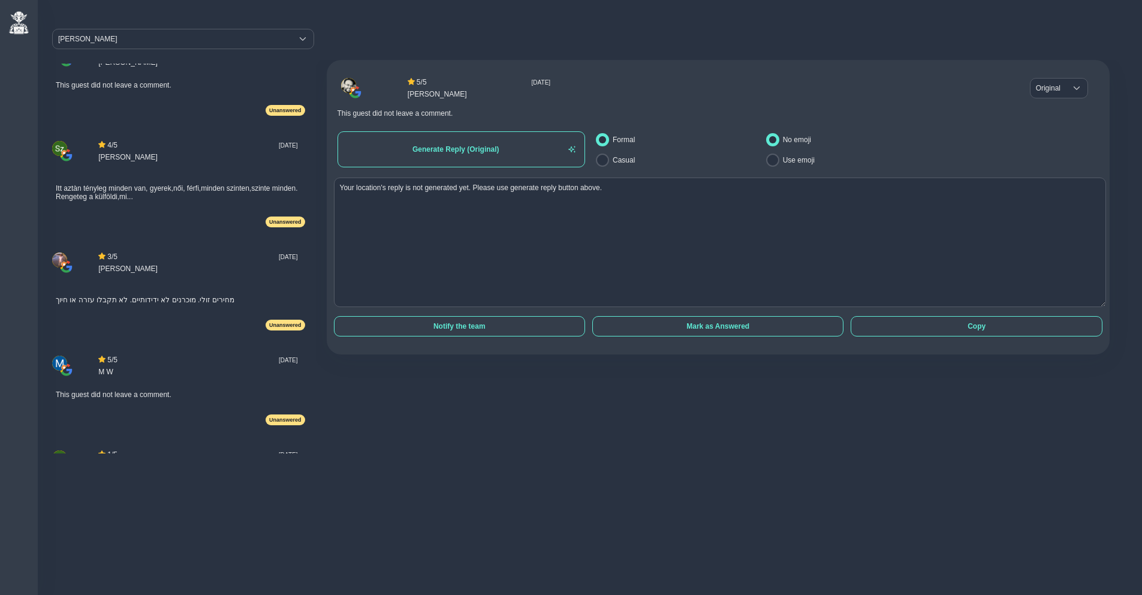
scroll to position [714, 0]
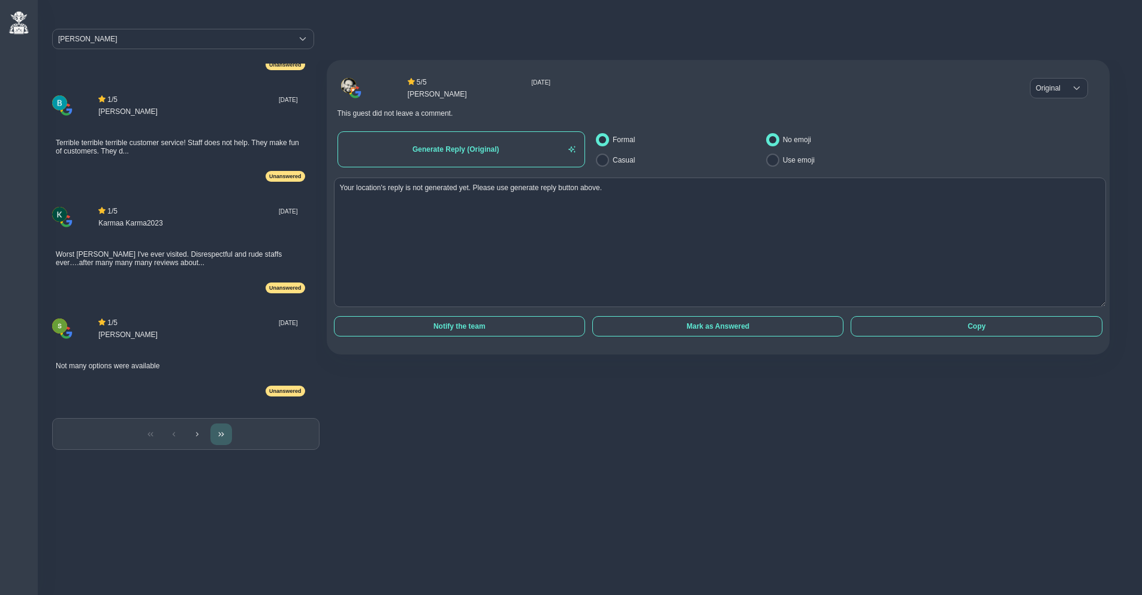
click at [221, 430] on button "Last Page" at bounding box center [221, 434] width 22 height 22
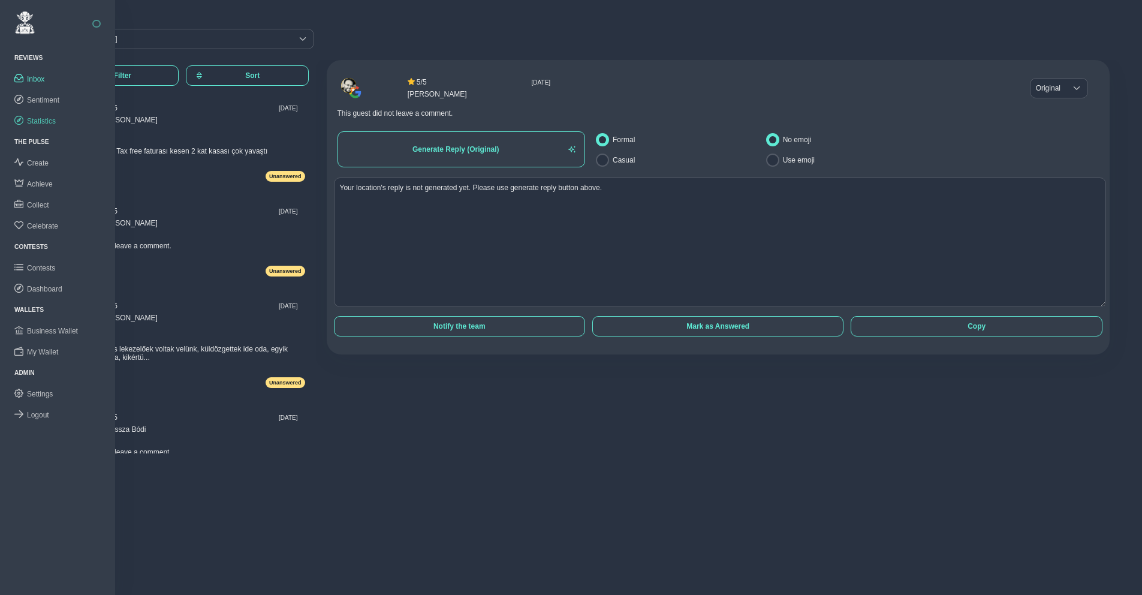
click at [49, 118] on span "Statistics" at bounding box center [41, 121] width 29 height 8
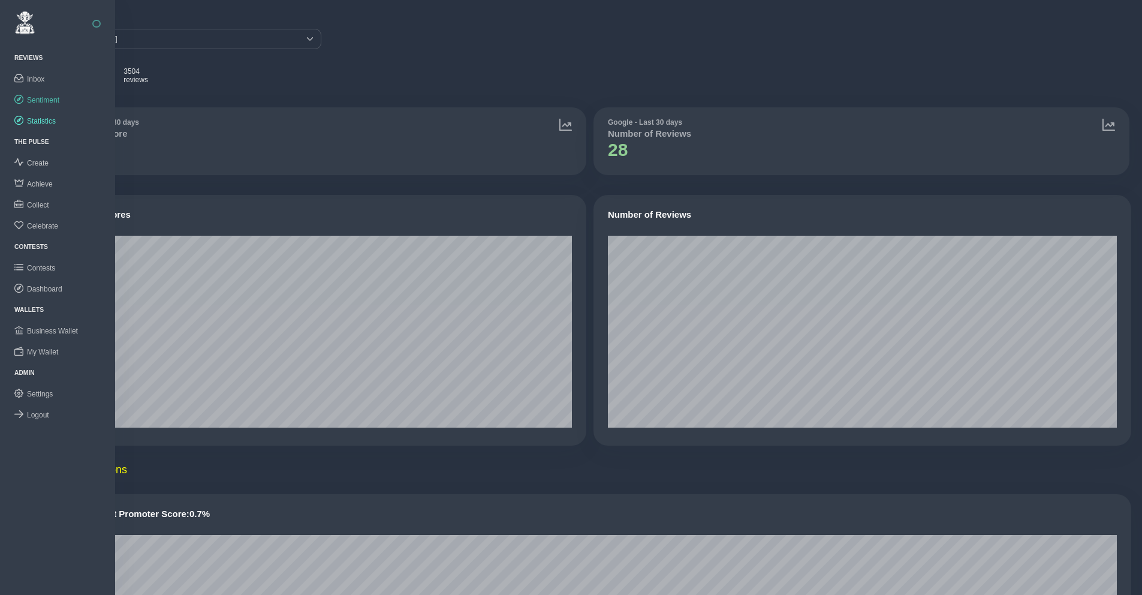
click at [46, 98] on span "Sentiment" at bounding box center [43, 100] width 32 height 8
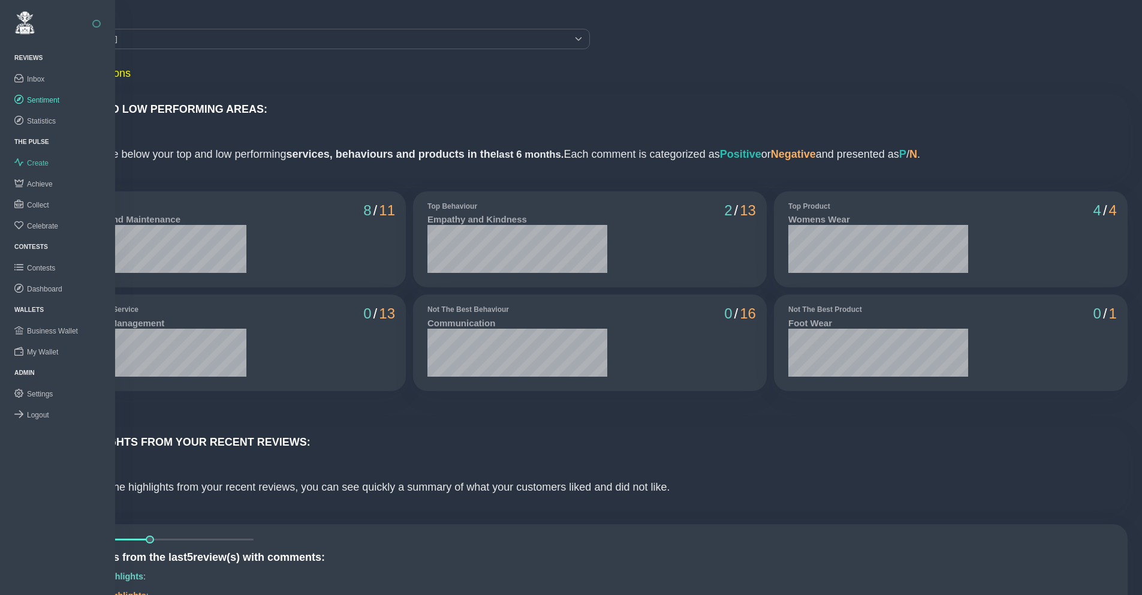
click at [35, 159] on span "Create" at bounding box center [38, 163] width 22 height 8
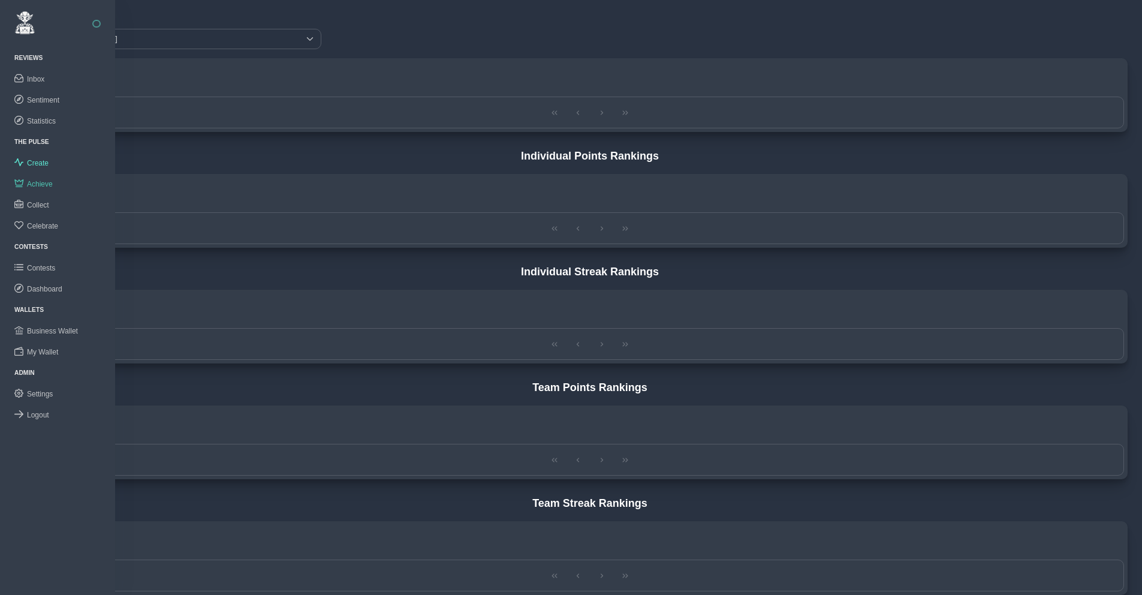
click at [39, 184] on span "Achieve" at bounding box center [40, 184] width 26 height 8
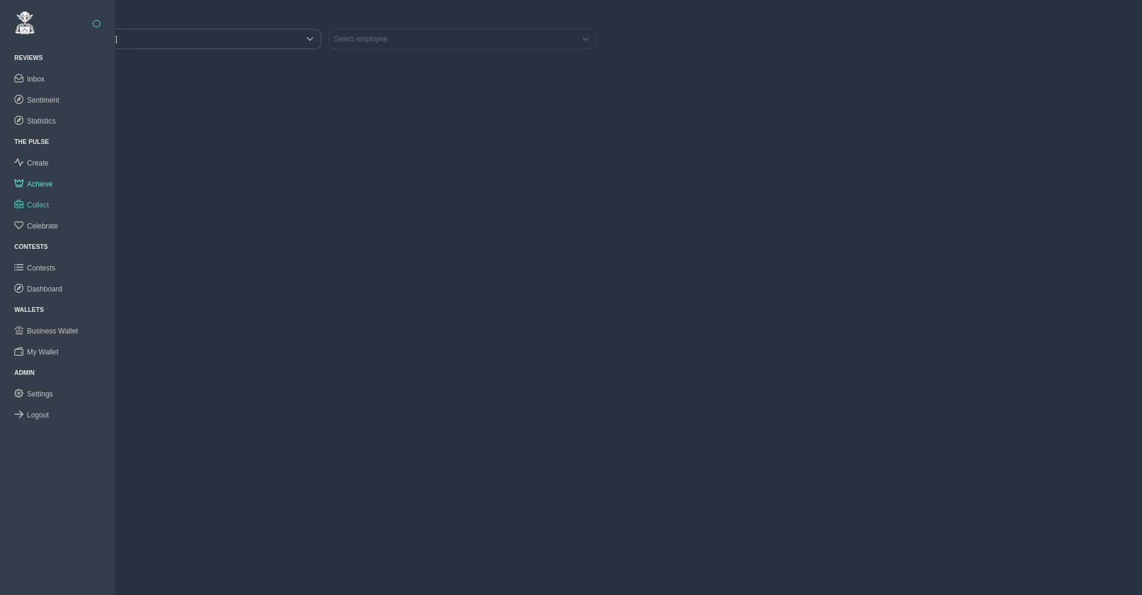
click at [41, 201] on span "Collect" at bounding box center [38, 205] width 22 height 8
click at [42, 224] on span "Celebrate" at bounding box center [42, 226] width 31 height 8
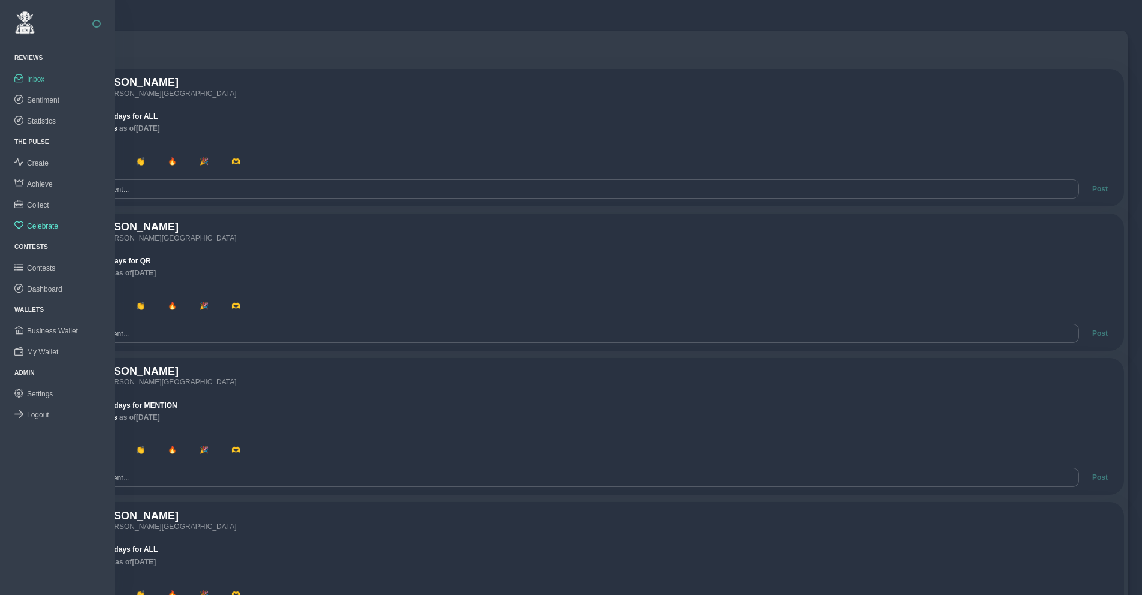
click at [34, 78] on span "Inbox" at bounding box center [35, 79] width 17 height 8
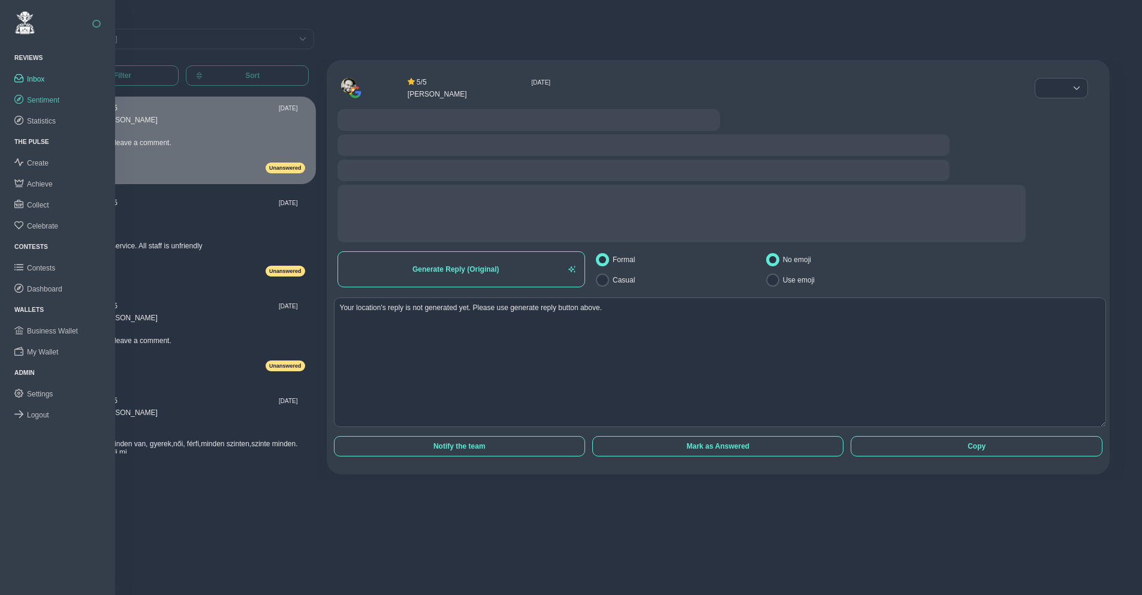
radio input "false"
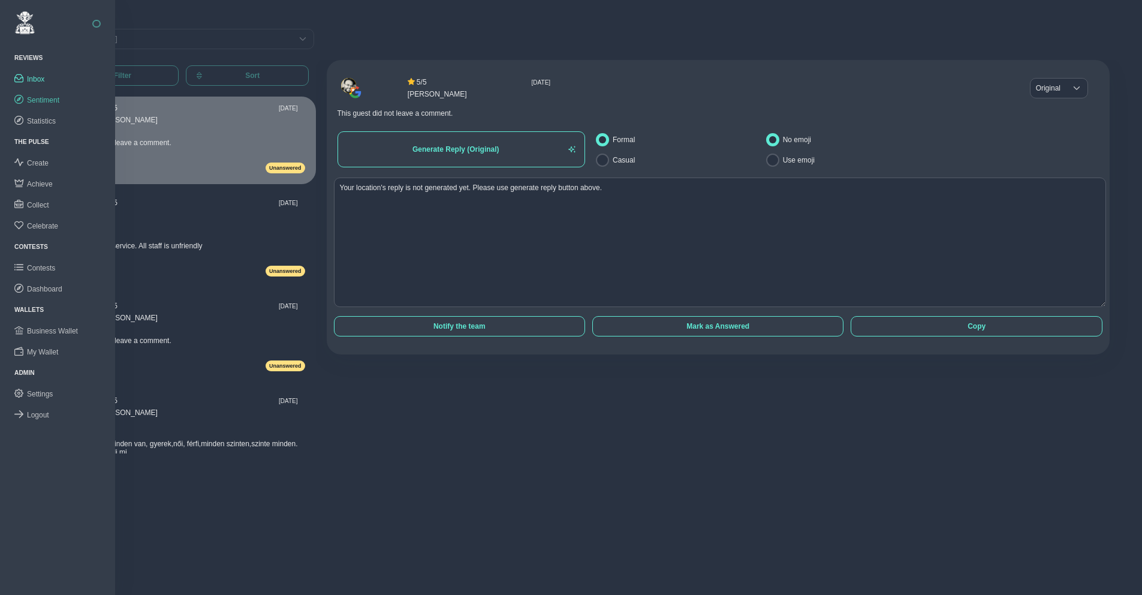
click at [41, 98] on span "Sentiment" at bounding box center [43, 100] width 32 height 8
click at [43, 117] on span "Statistics" at bounding box center [41, 121] width 29 height 8
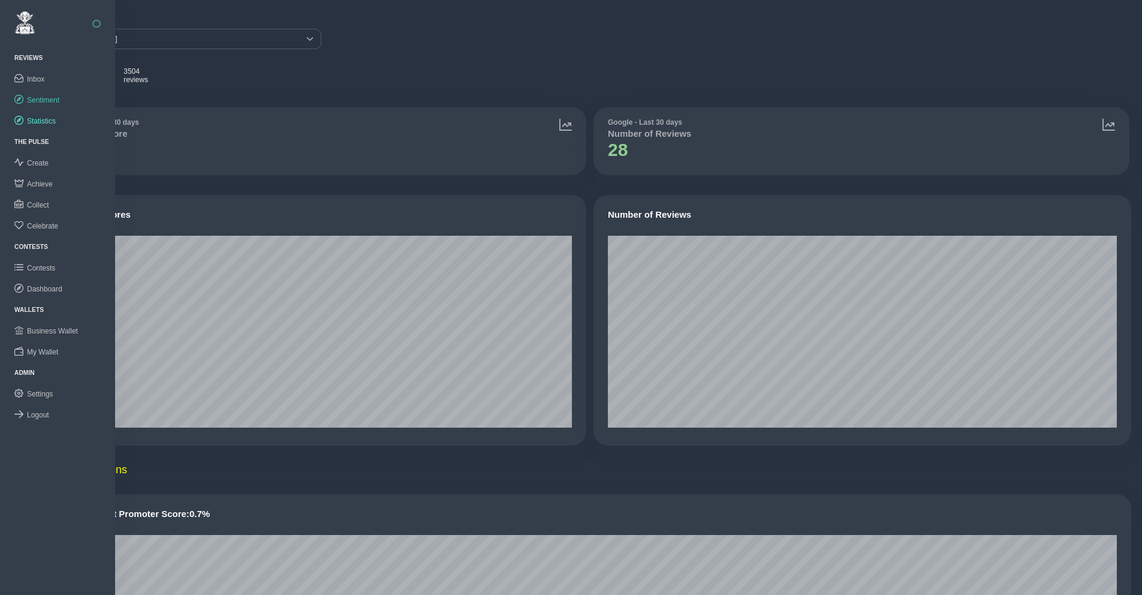
click at [44, 98] on span "Sentiment" at bounding box center [43, 100] width 32 height 8
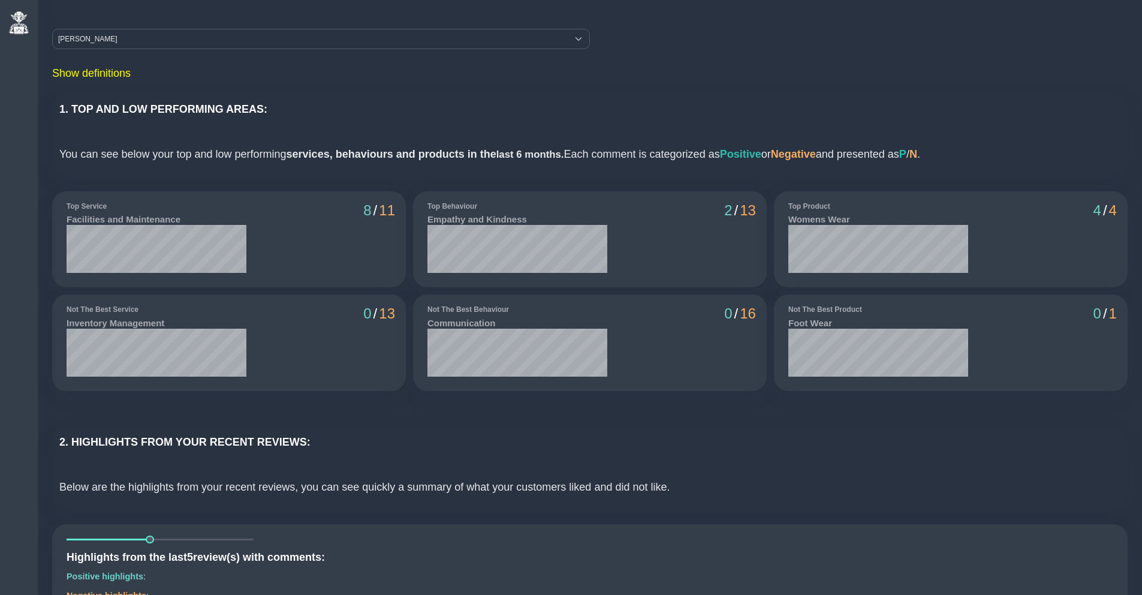
click at [896, 80] on div "Show definitions 1. TOP AND LOW PERFORMING AREAS: You can see below your top an…" at bounding box center [590, 231] width 1083 height 335
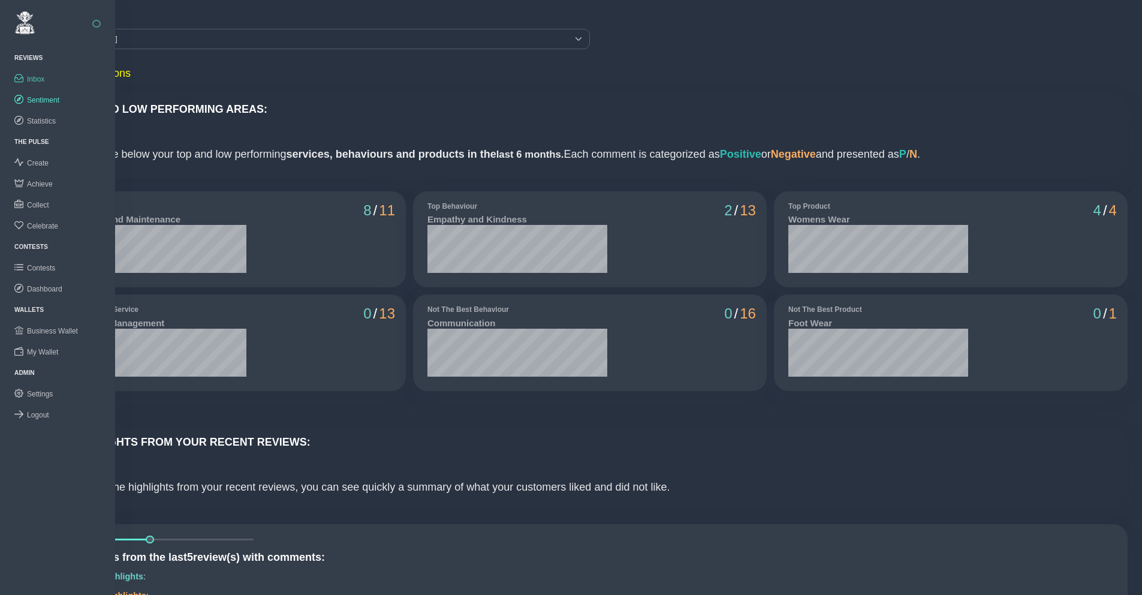
click at [38, 76] on span "Inbox" at bounding box center [35, 79] width 17 height 8
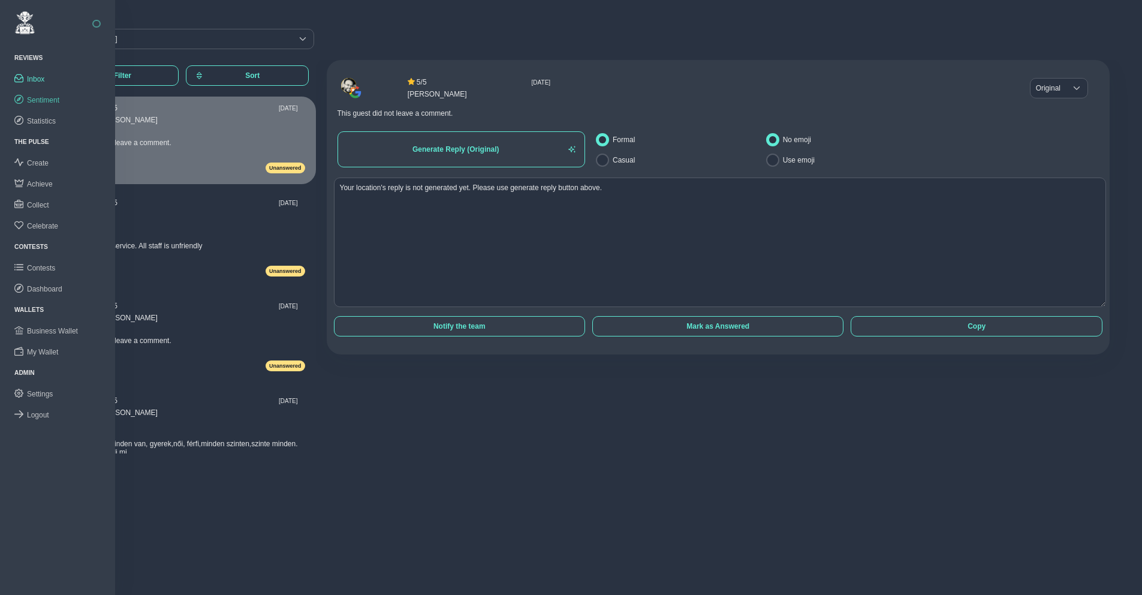
click at [43, 98] on span "Sentiment" at bounding box center [43, 100] width 32 height 8
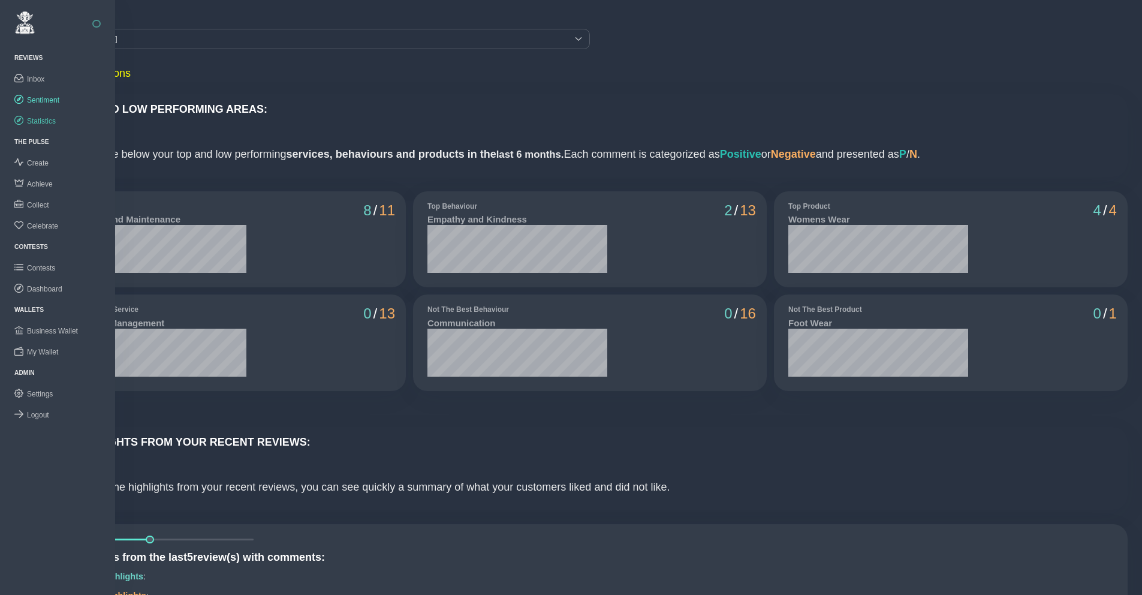
click at [44, 117] on span "Statistics" at bounding box center [41, 121] width 29 height 8
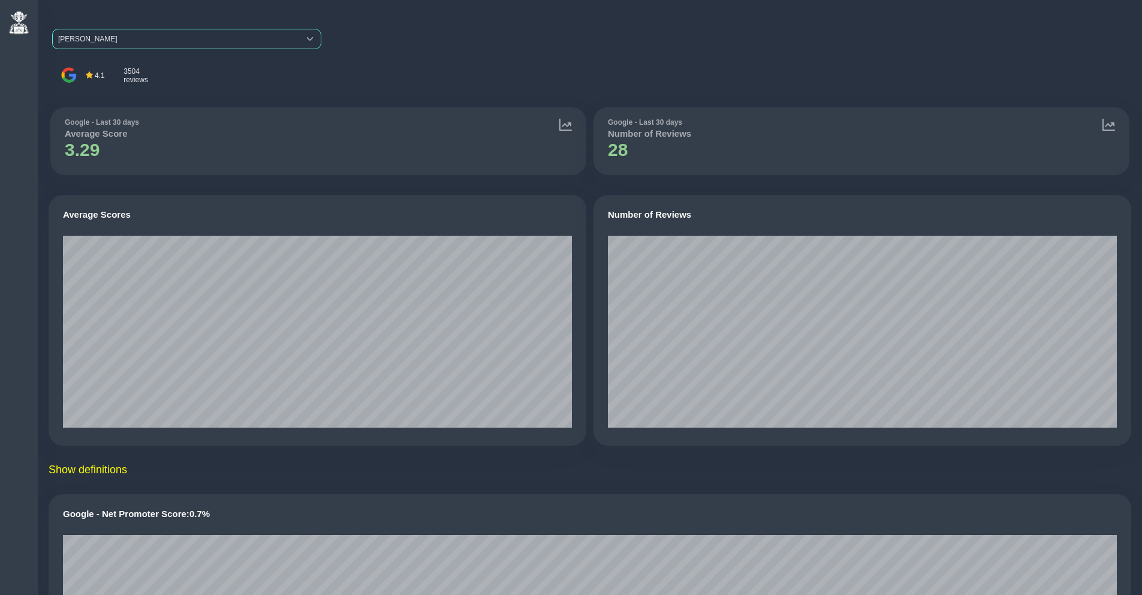
click at [139, 41] on span "[PERSON_NAME]" at bounding box center [176, 38] width 246 height 19
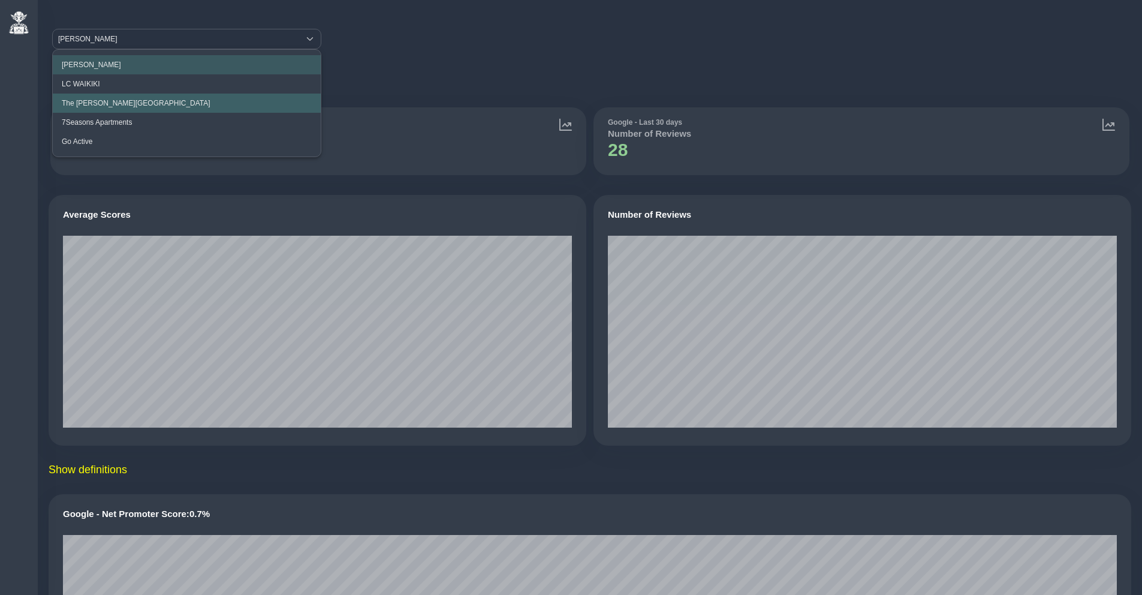
click at [100, 106] on span "The [PERSON_NAME][GEOGRAPHIC_DATA]" at bounding box center [136, 103] width 149 height 8
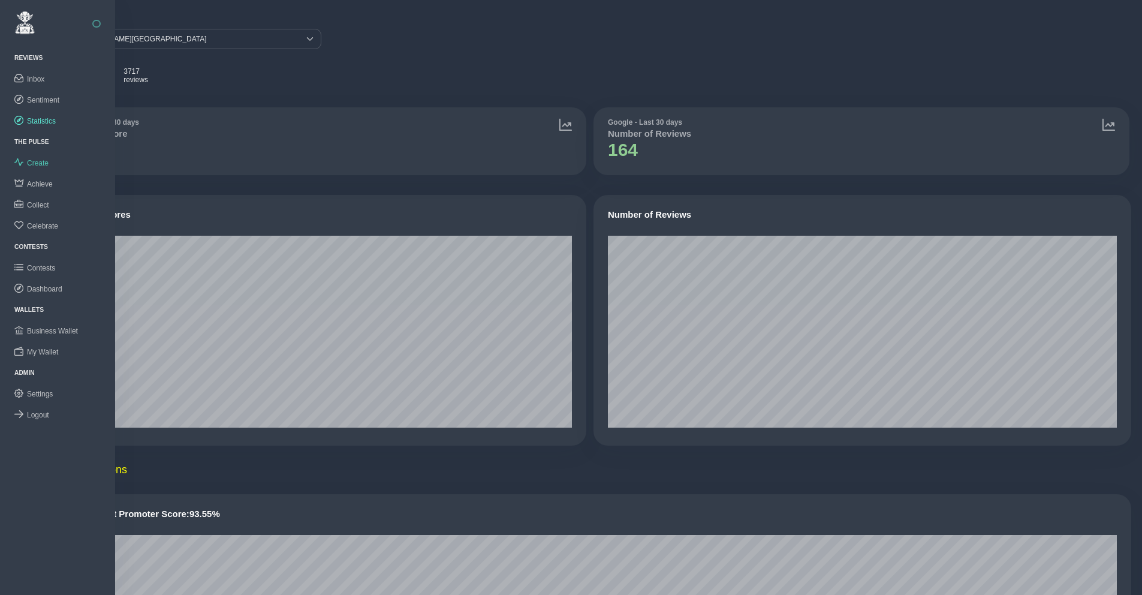
click at [43, 165] on span "Create" at bounding box center [38, 163] width 22 height 8
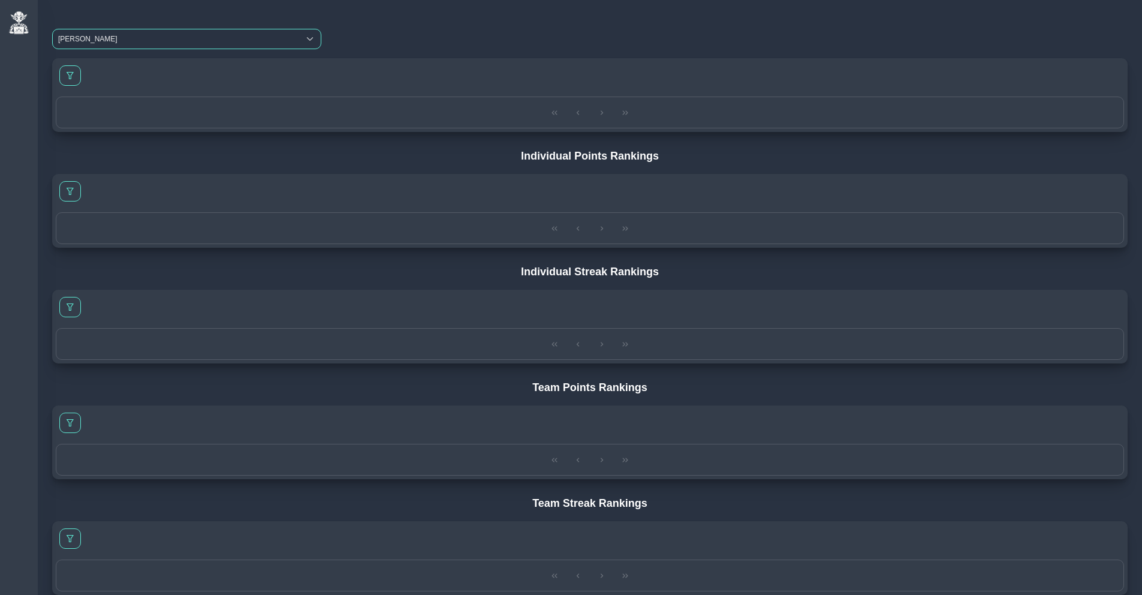
click at [148, 39] on span "[PERSON_NAME]" at bounding box center [176, 38] width 246 height 19
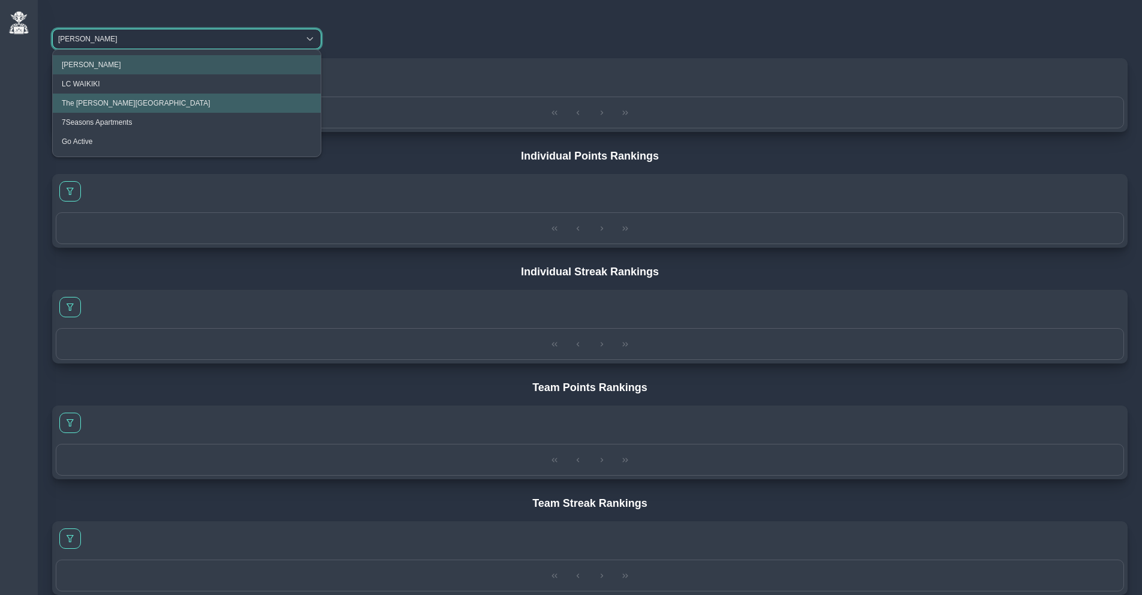
click at [85, 106] on span "The [PERSON_NAME][GEOGRAPHIC_DATA]" at bounding box center [136, 103] width 149 height 8
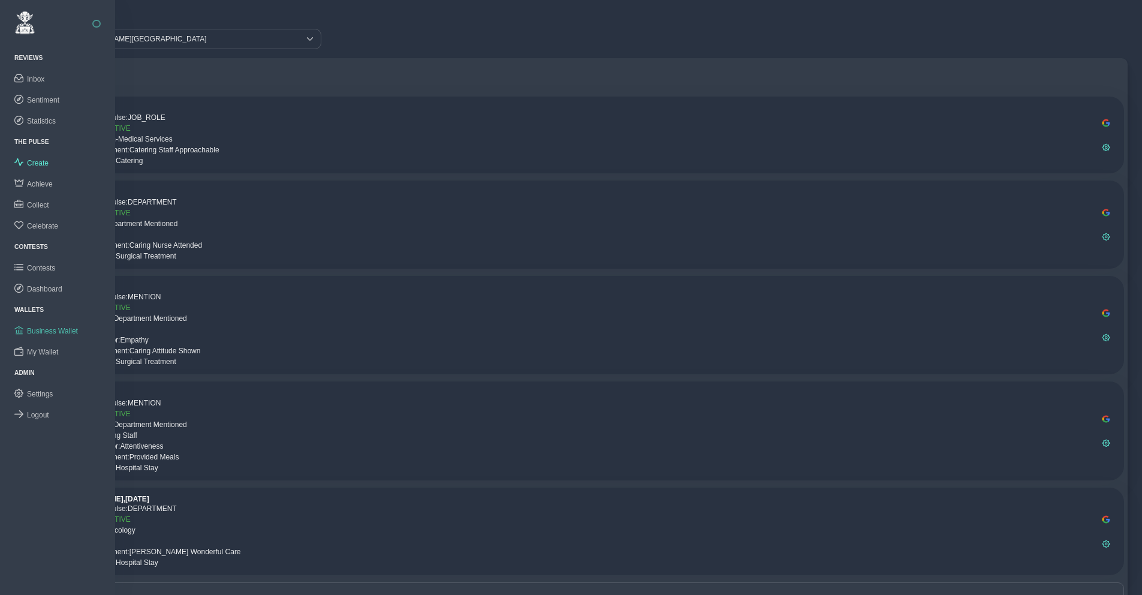
click at [49, 338] on link "Business Wallet" at bounding box center [57, 330] width 115 height 21
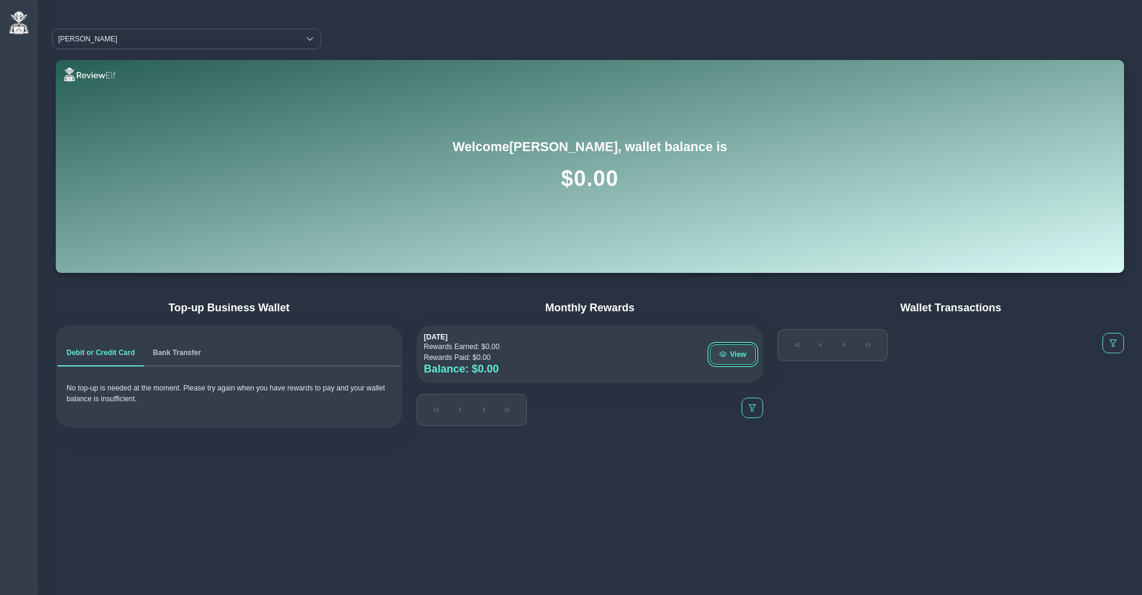
click at [738, 360] on button "View" at bounding box center [733, 354] width 46 height 20
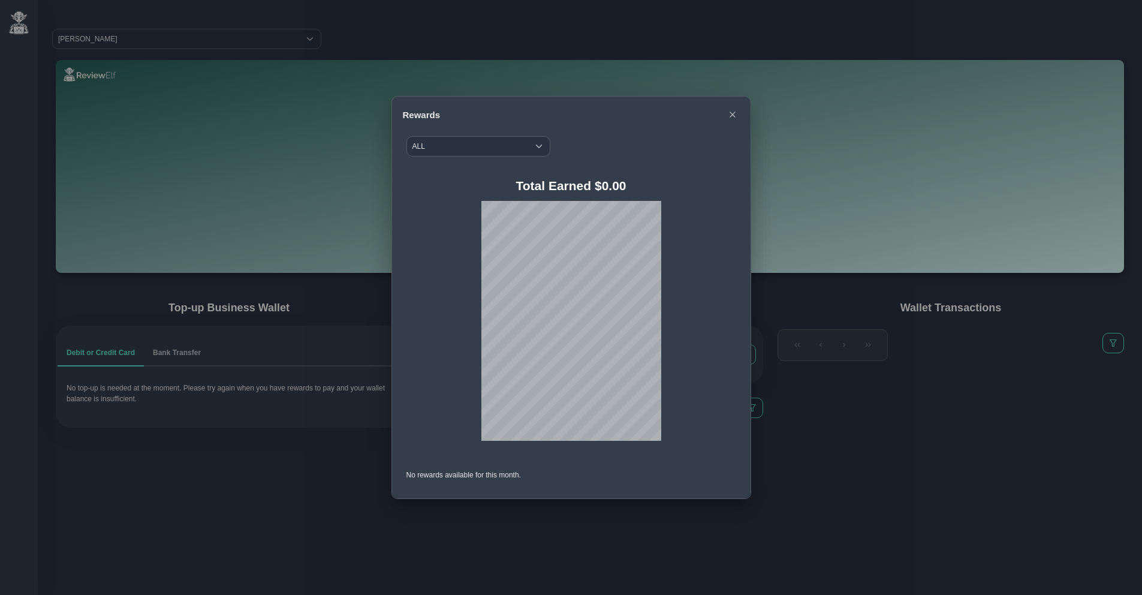
click at [731, 106] on div "Rewards" at bounding box center [571, 115] width 359 height 36
click at [732, 116] on icon "button" at bounding box center [732, 114] width 7 height 7
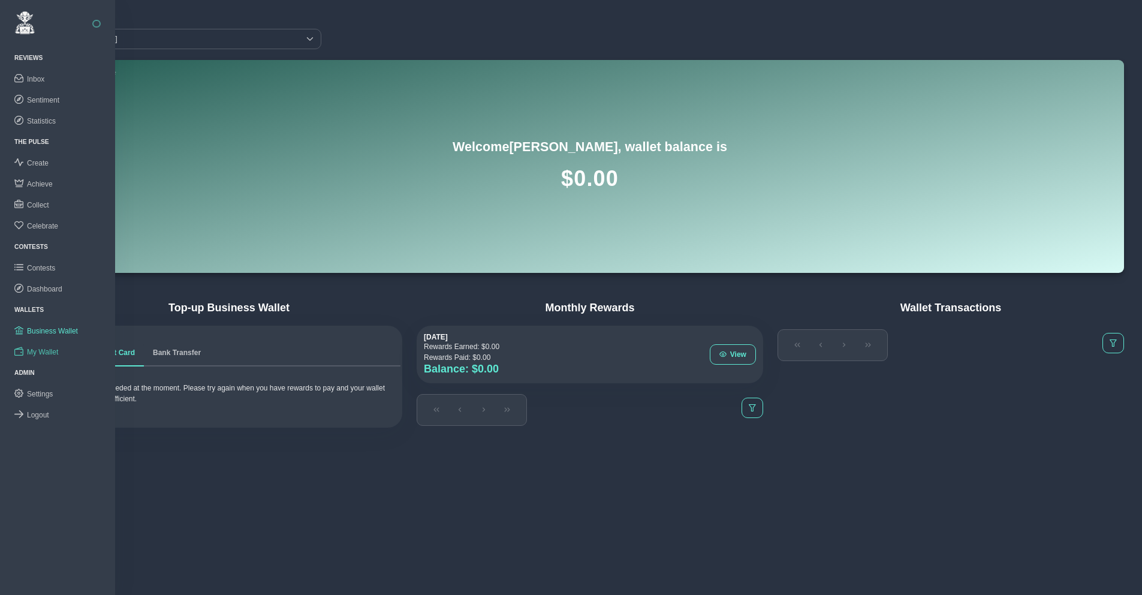
click at [39, 350] on span "My Wallet" at bounding box center [42, 352] width 31 height 8
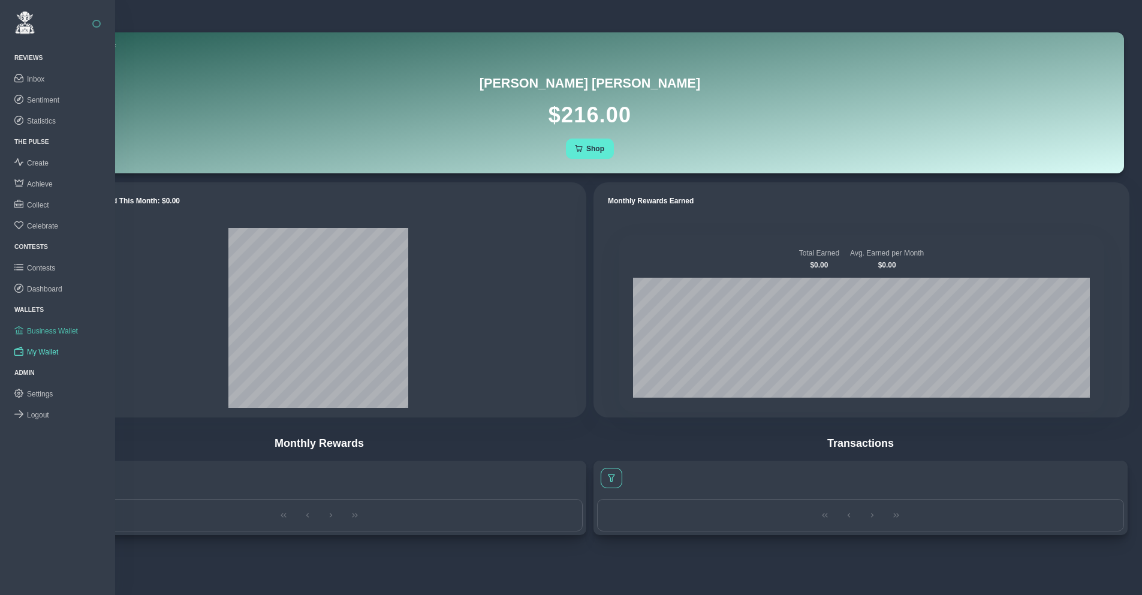
click at [45, 332] on span "Business Wallet" at bounding box center [52, 331] width 51 height 8
